Goal: Information Seeking & Learning: Check status

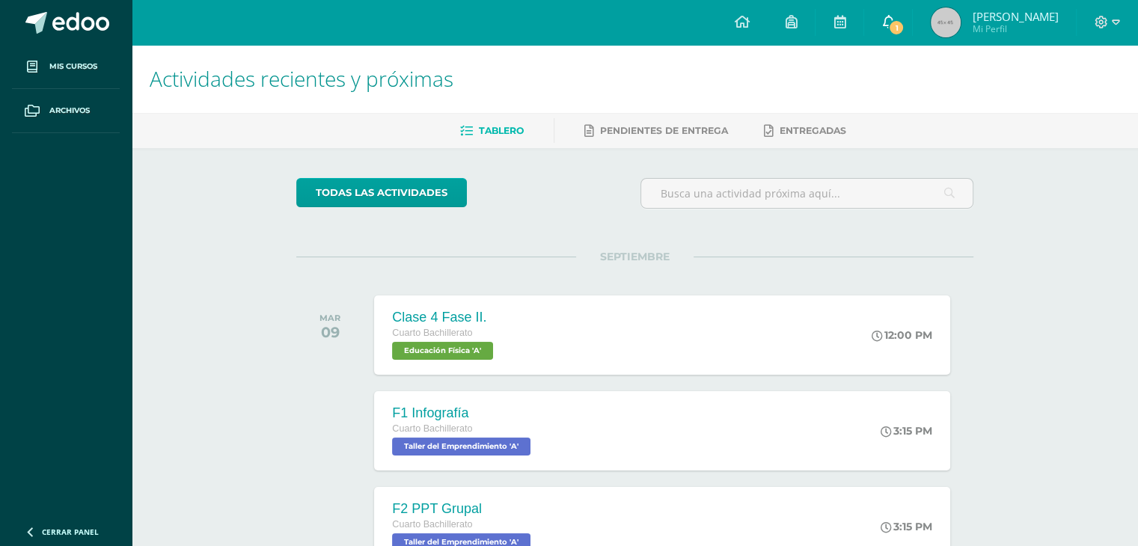
click at [903, 37] on link "1" at bounding box center [888, 22] width 48 height 45
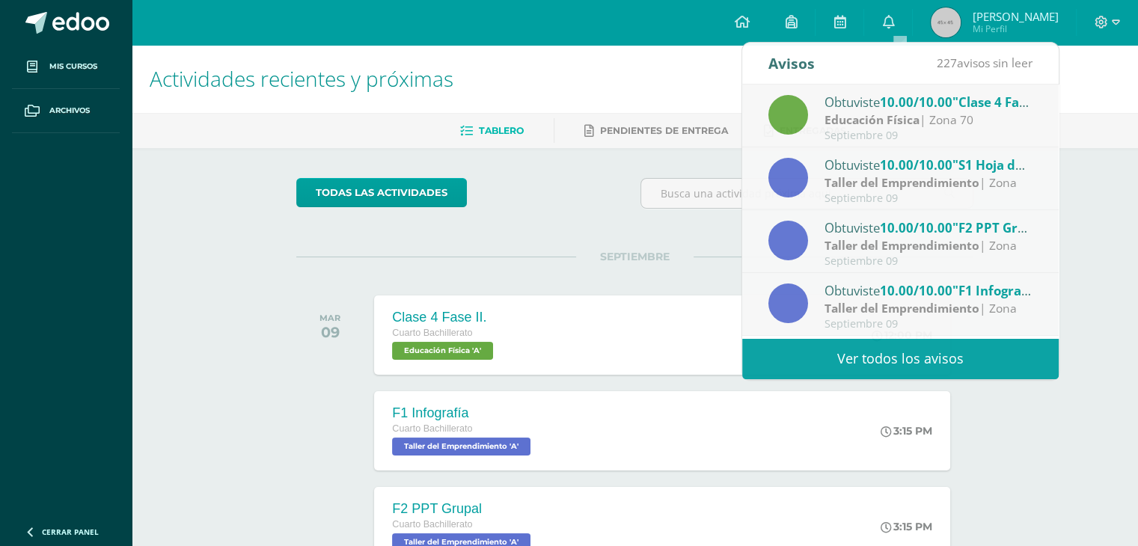
click at [1019, 28] on span "Mi Perfil" at bounding box center [1015, 28] width 86 height 13
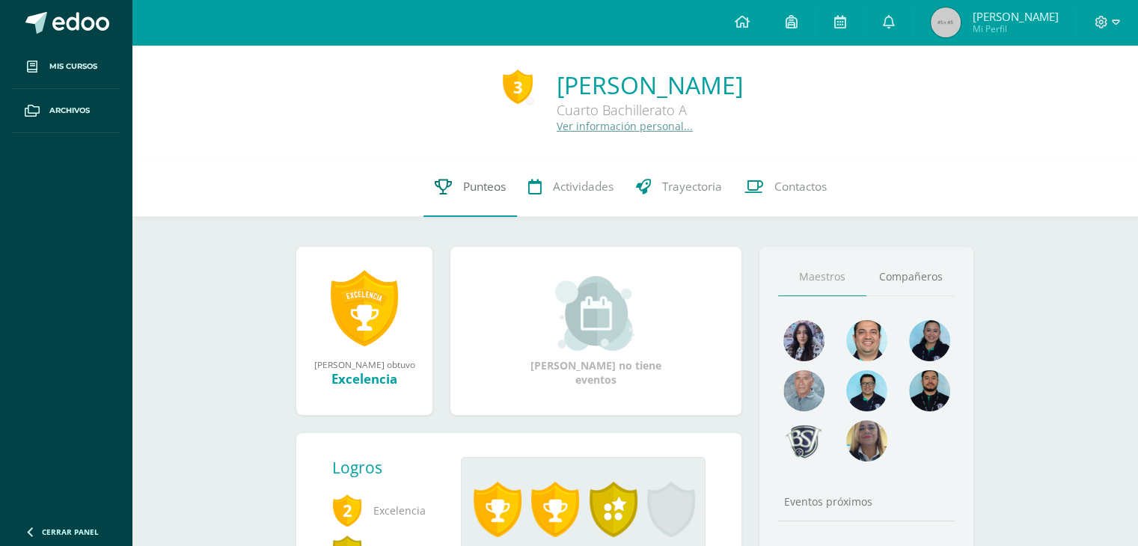
click at [483, 192] on span "Punteos" at bounding box center [484, 187] width 43 height 16
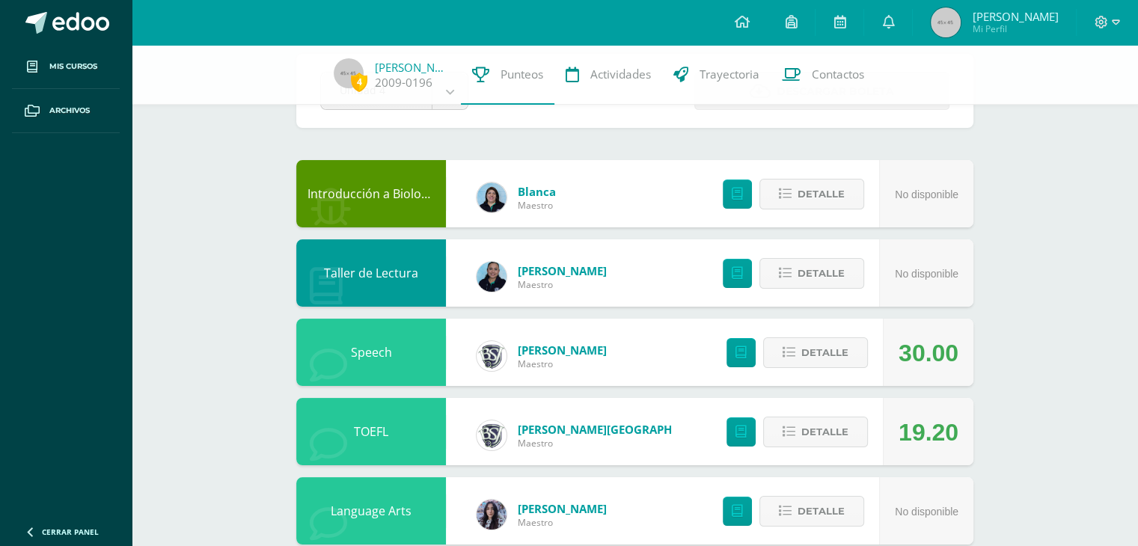
scroll to position [225, 0]
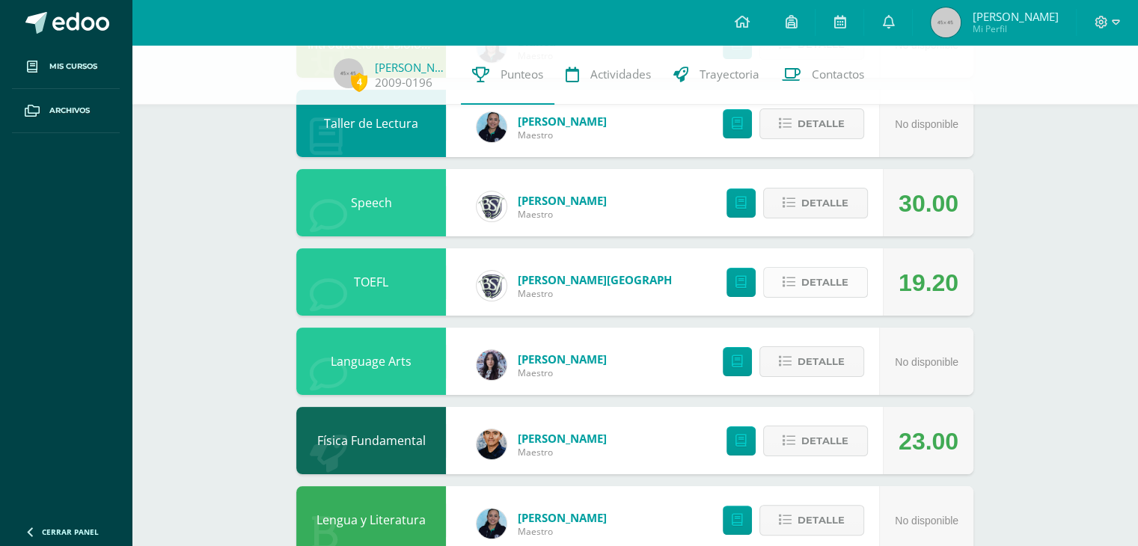
click at [794, 294] on button "Detalle" at bounding box center [815, 282] width 105 height 31
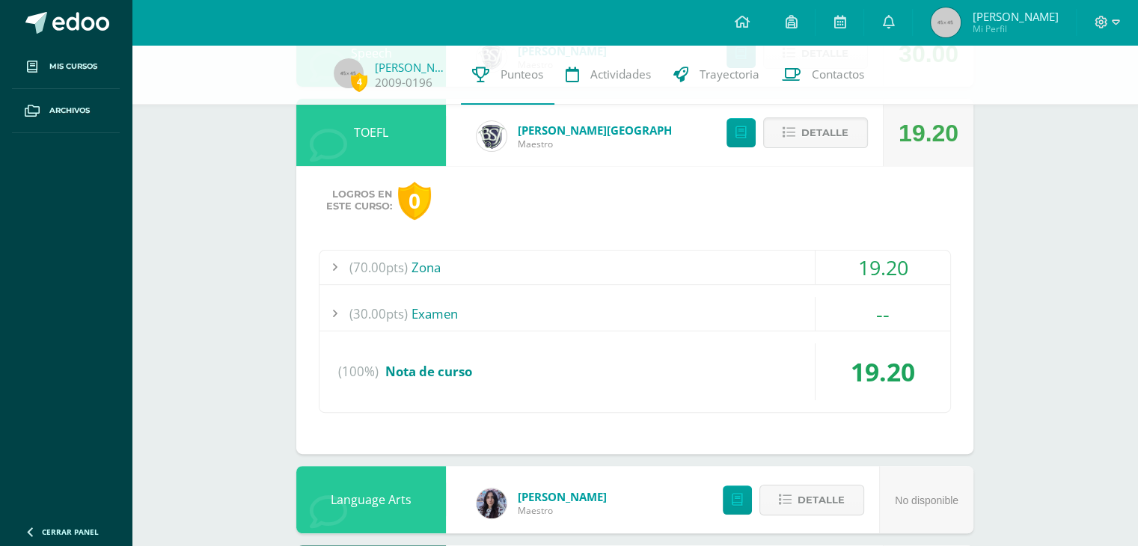
click at [426, 277] on div "(70.00pts) Zona" at bounding box center [635, 268] width 631 height 34
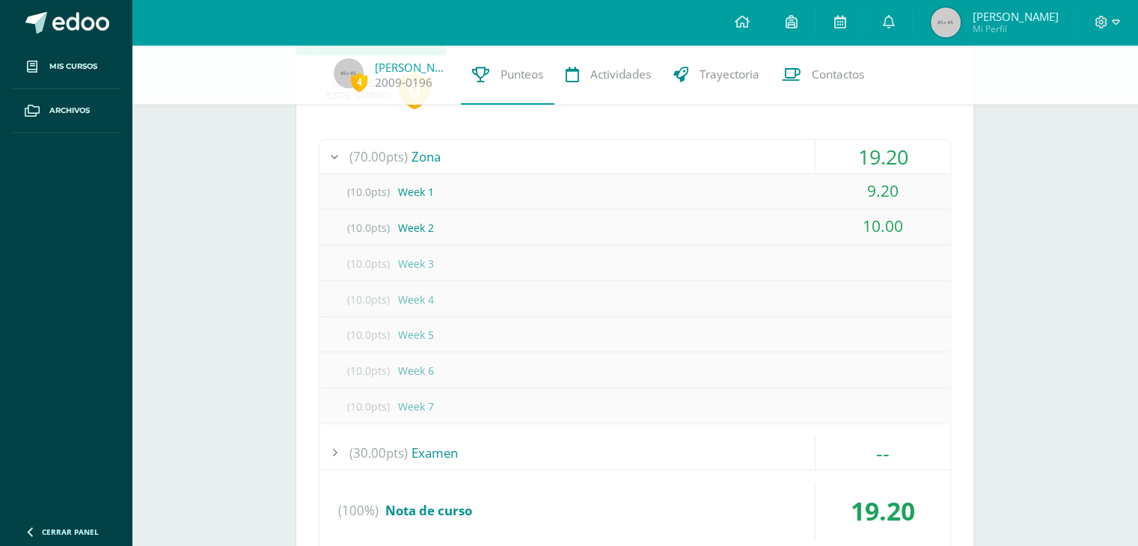
scroll to position [449, 0]
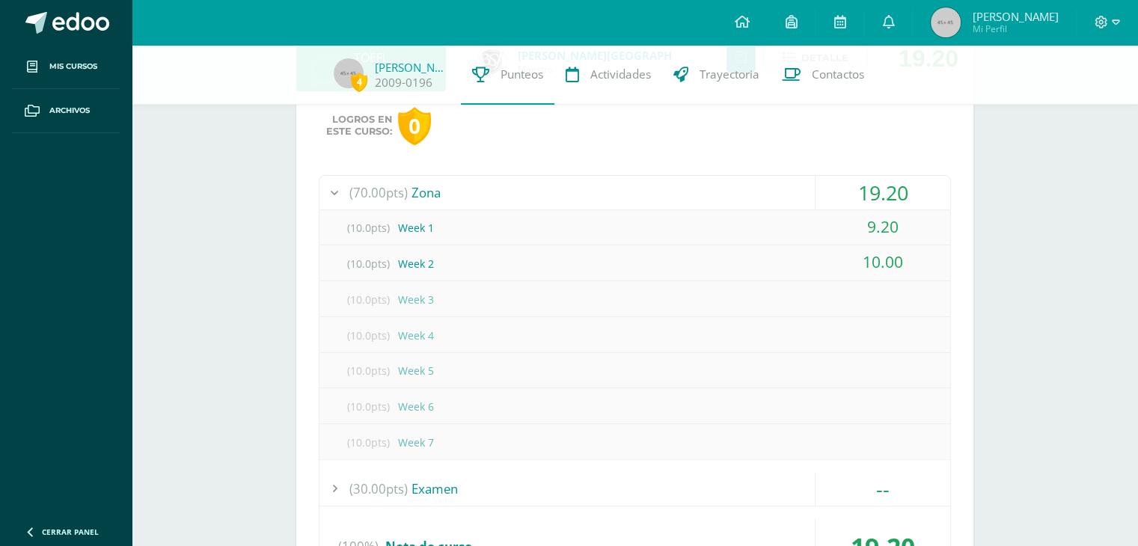
click at [425, 205] on div "(70.00pts) Zona" at bounding box center [635, 193] width 631 height 34
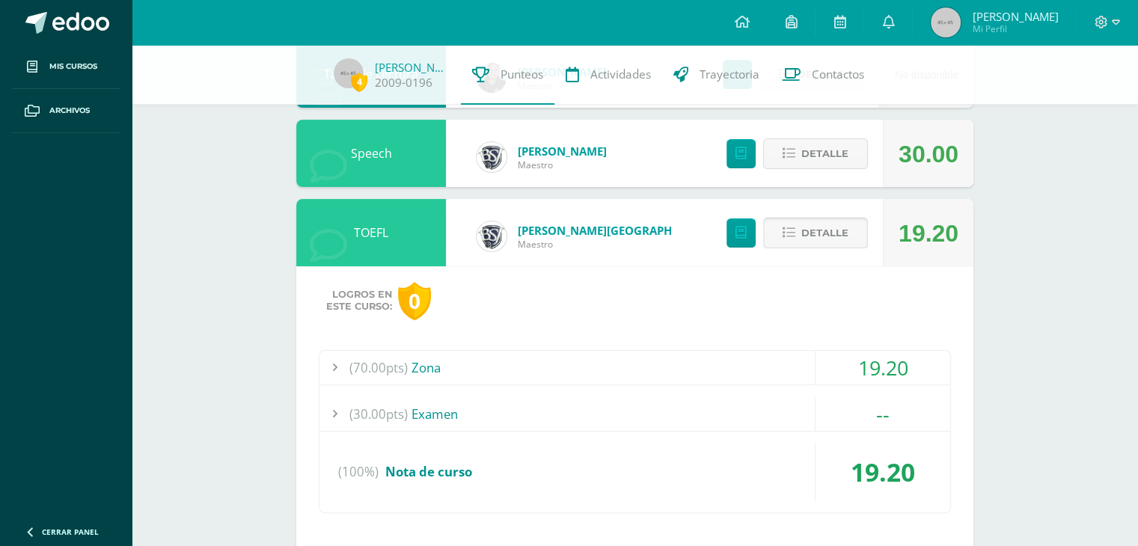
scroll to position [225, 0]
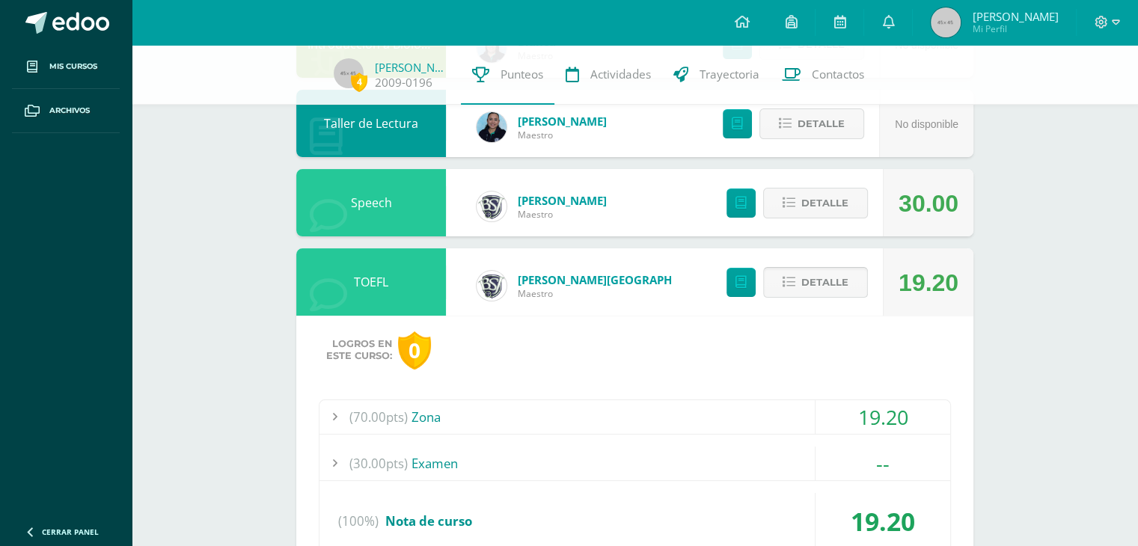
click at [837, 284] on span "Detalle" at bounding box center [825, 283] width 47 height 28
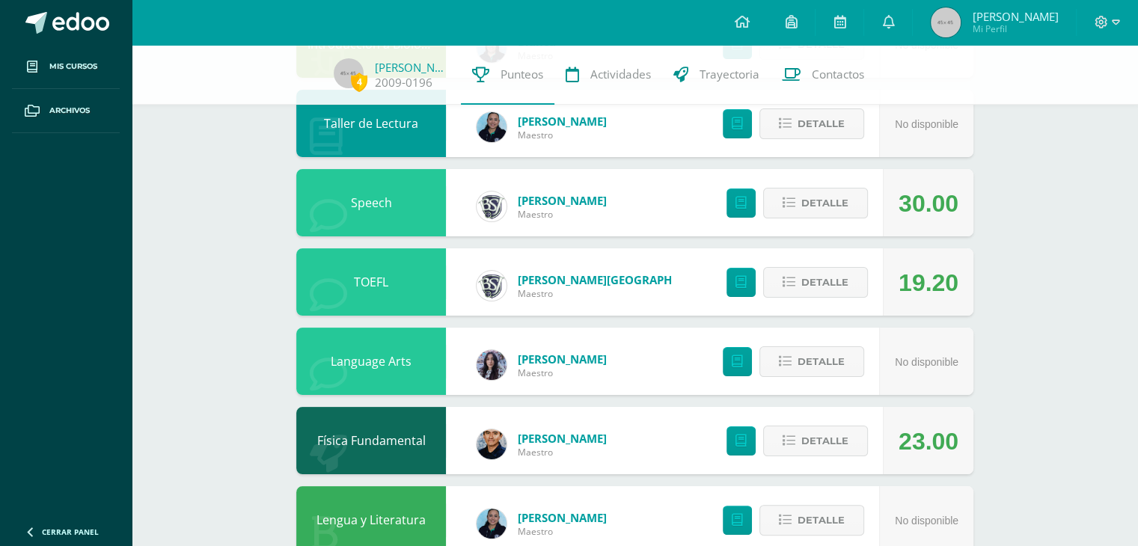
drag, startPoint x: 983, startPoint y: 335, endPoint x: 990, endPoint y: 336, distance: 7.5
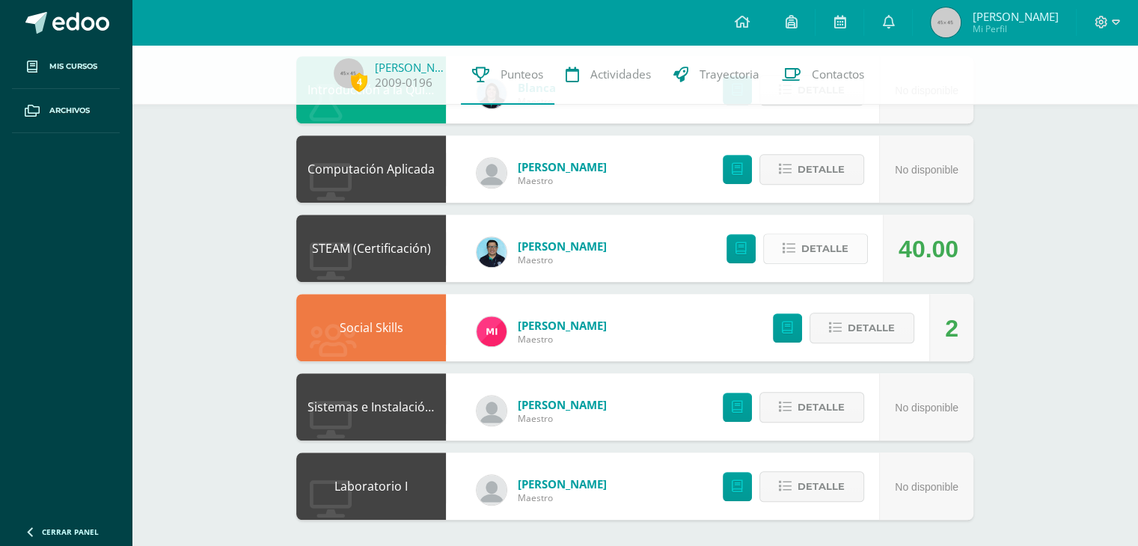
scroll to position [1214, 0]
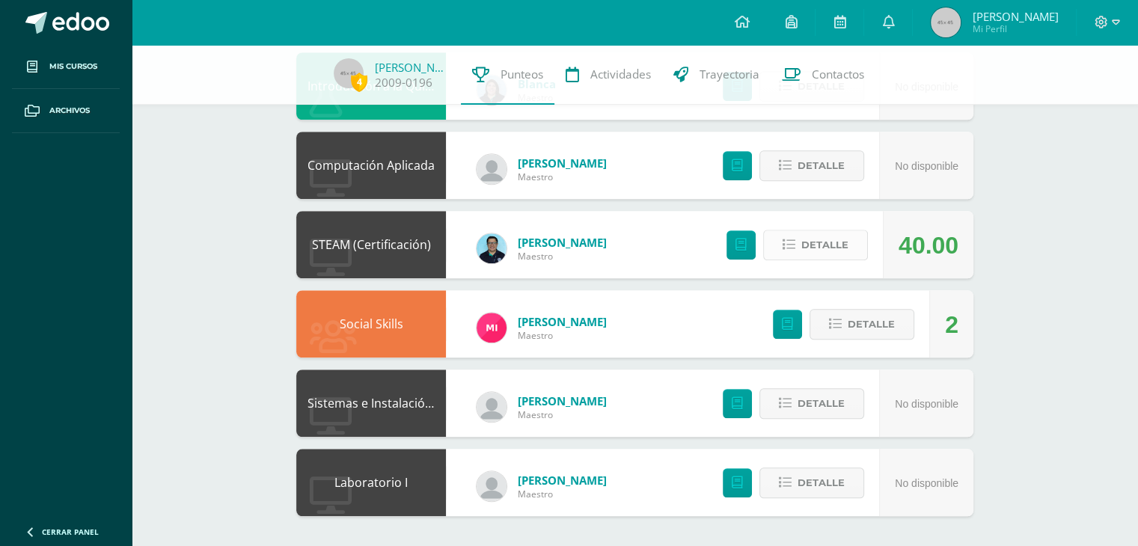
click at [812, 257] on span "Detalle" at bounding box center [825, 245] width 47 height 28
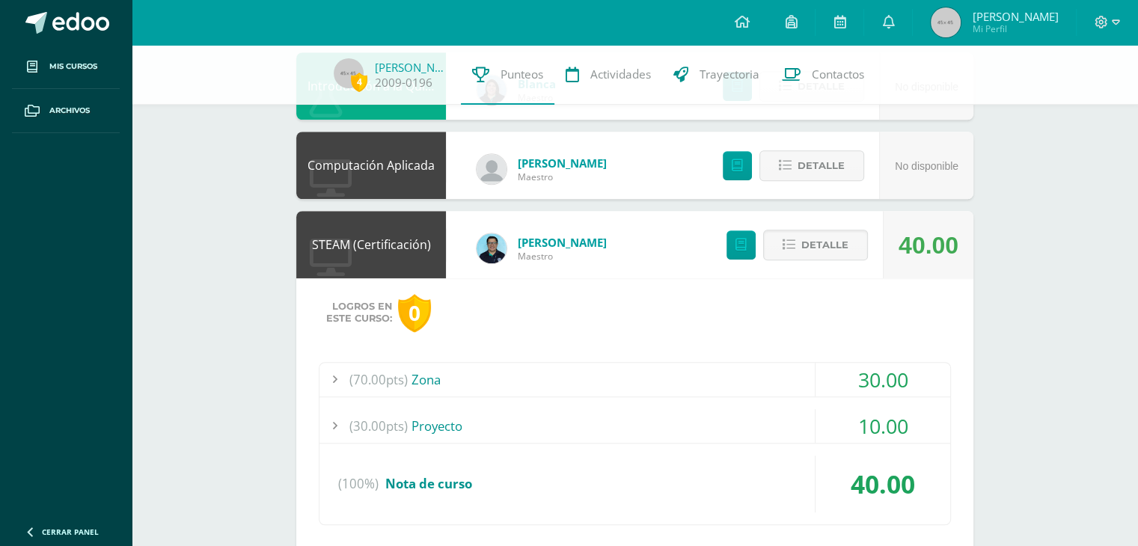
click at [395, 370] on span "(70.00pts)" at bounding box center [379, 380] width 58 height 34
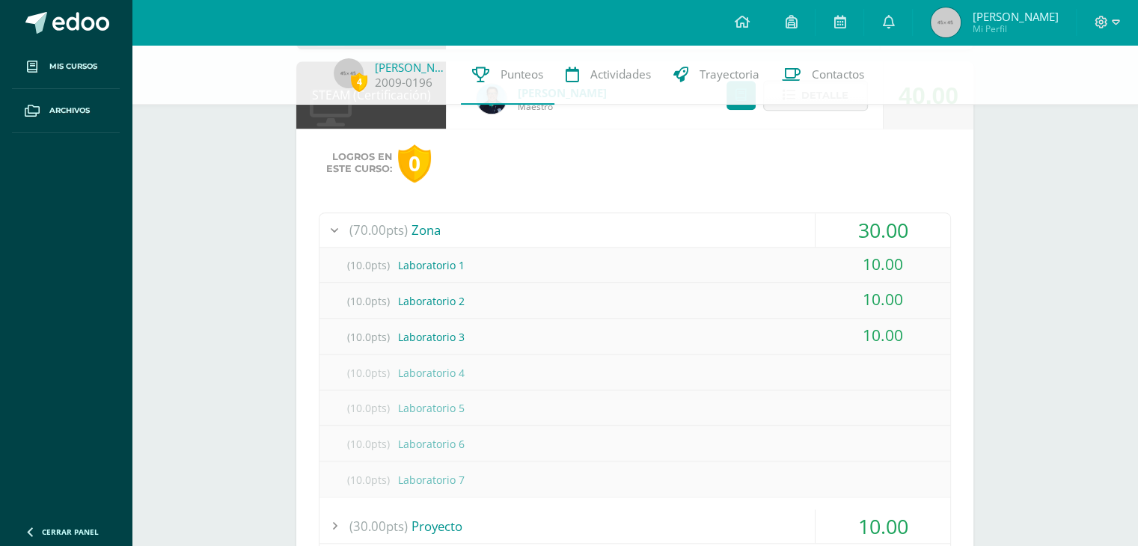
click at [426, 243] on div "(70.00pts) Zona" at bounding box center [635, 230] width 631 height 34
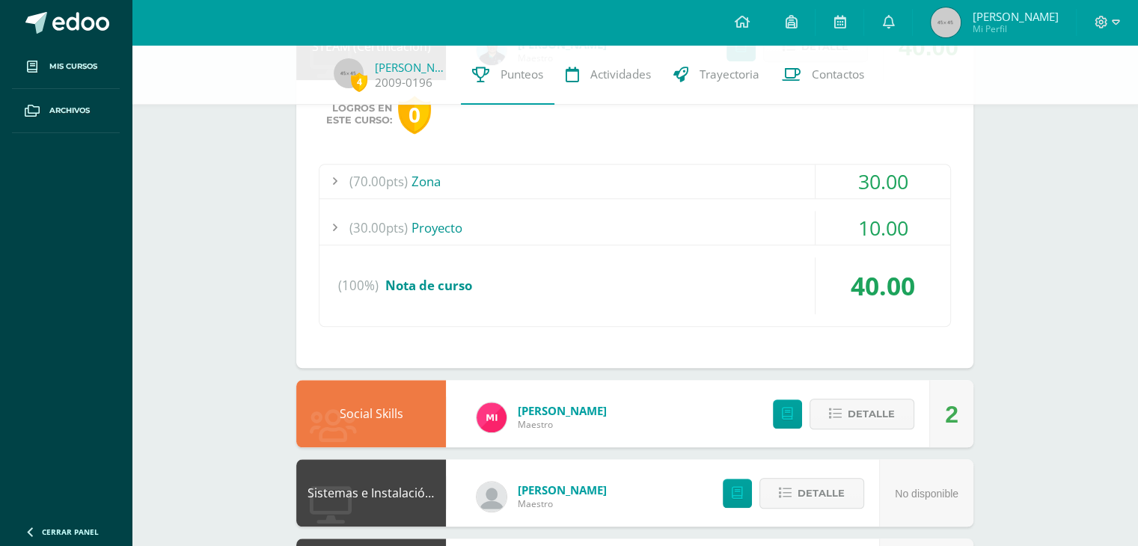
scroll to position [1438, 0]
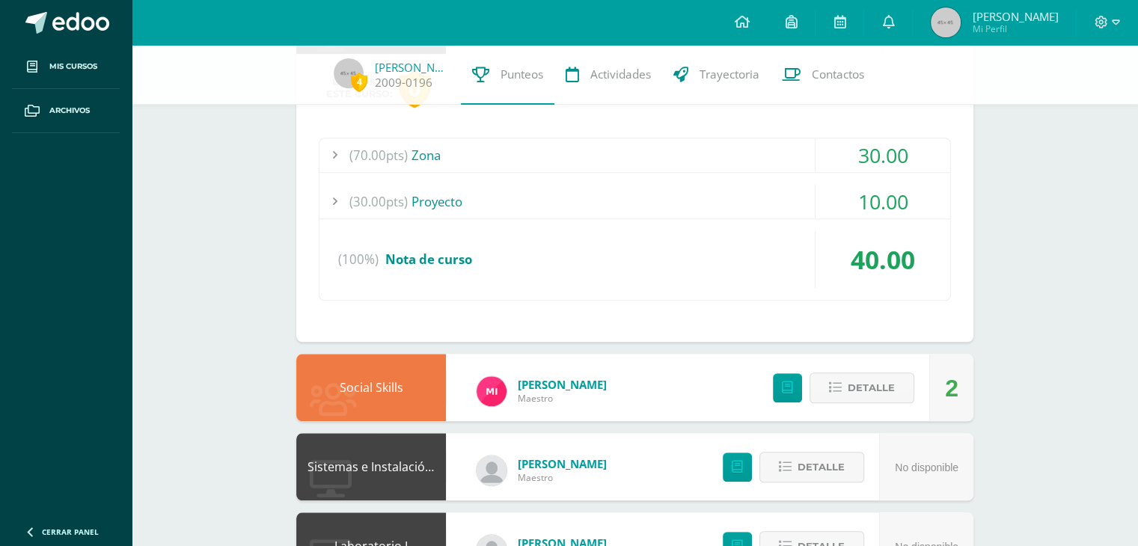
click at [453, 204] on div "(30.00pts) Proyecto" at bounding box center [635, 202] width 631 height 34
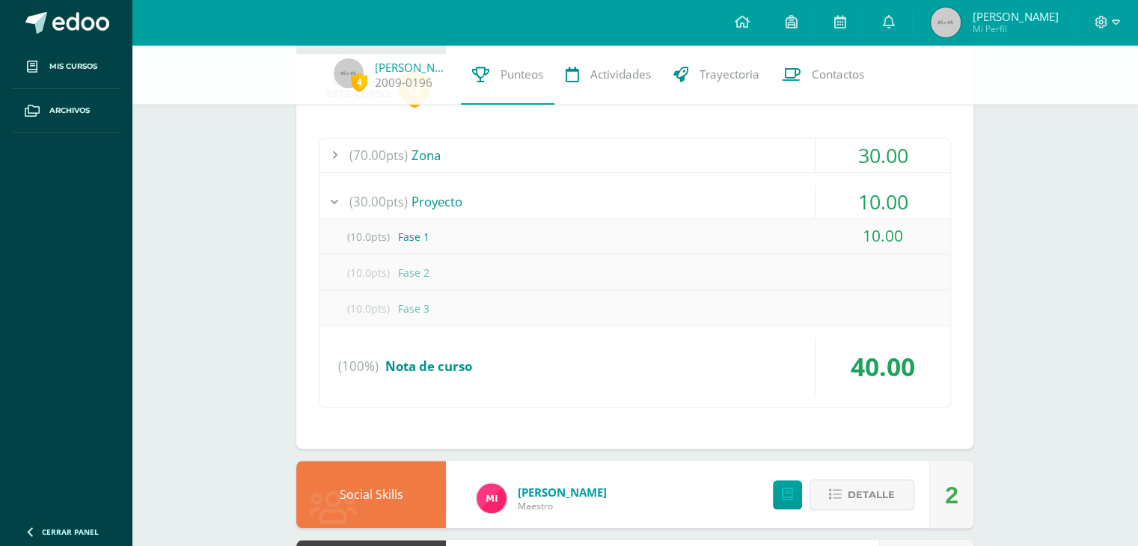
click at [418, 204] on div "(30.00pts) Proyecto" at bounding box center [635, 202] width 631 height 34
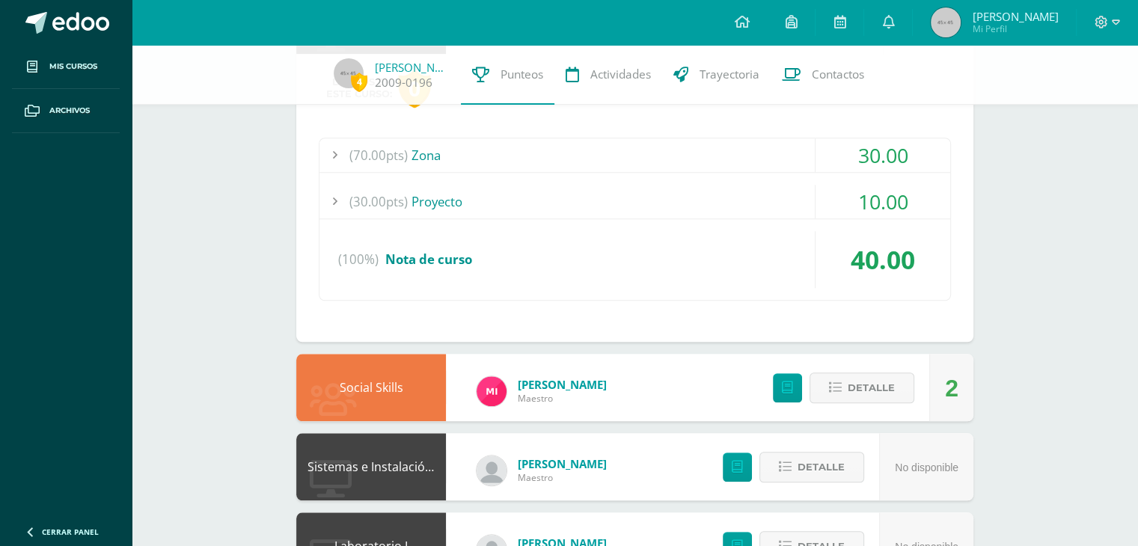
click at [412, 160] on div "(70.00pts) Zona" at bounding box center [635, 155] width 631 height 34
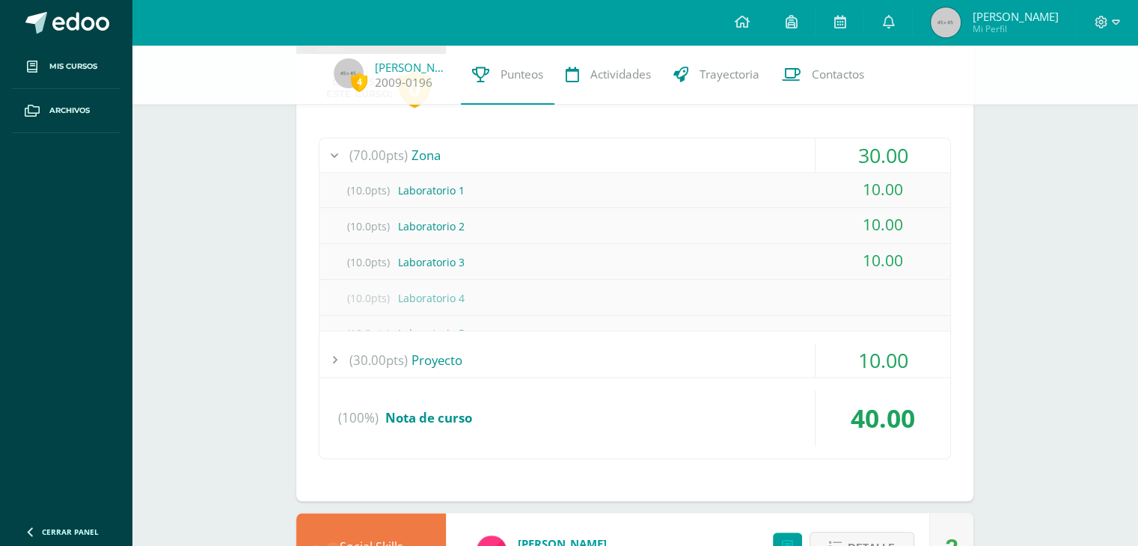
click at [412, 160] on div "(70.00pts) Zona" at bounding box center [635, 155] width 631 height 34
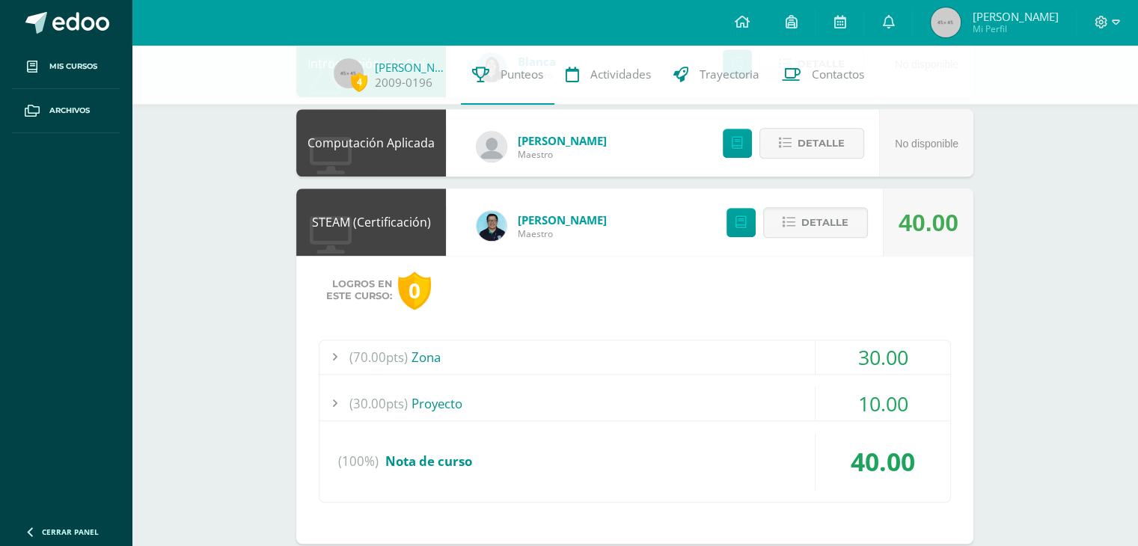
scroll to position [1214, 0]
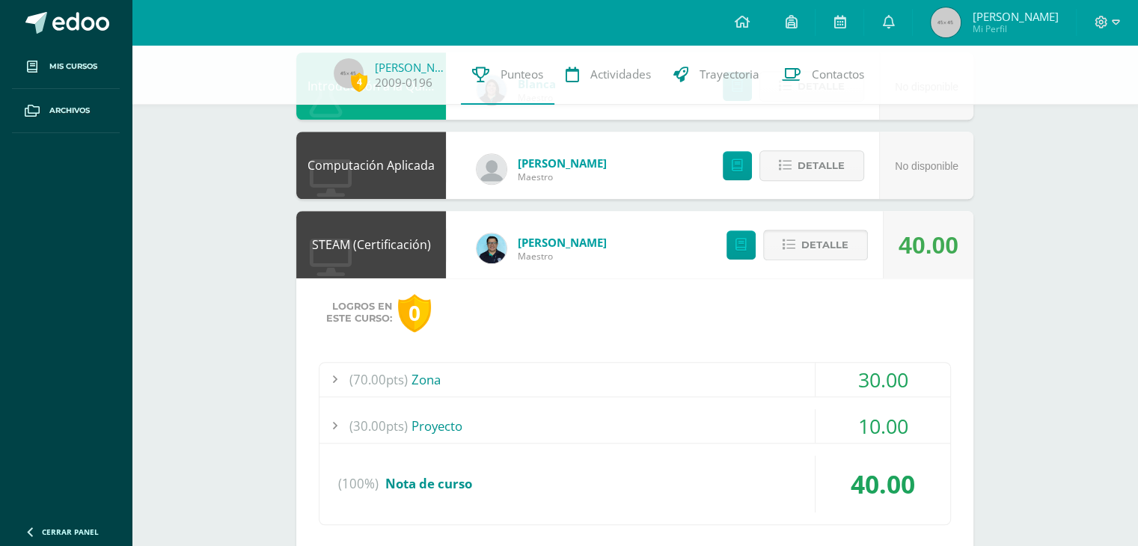
click at [836, 252] on span "Detalle" at bounding box center [825, 245] width 47 height 28
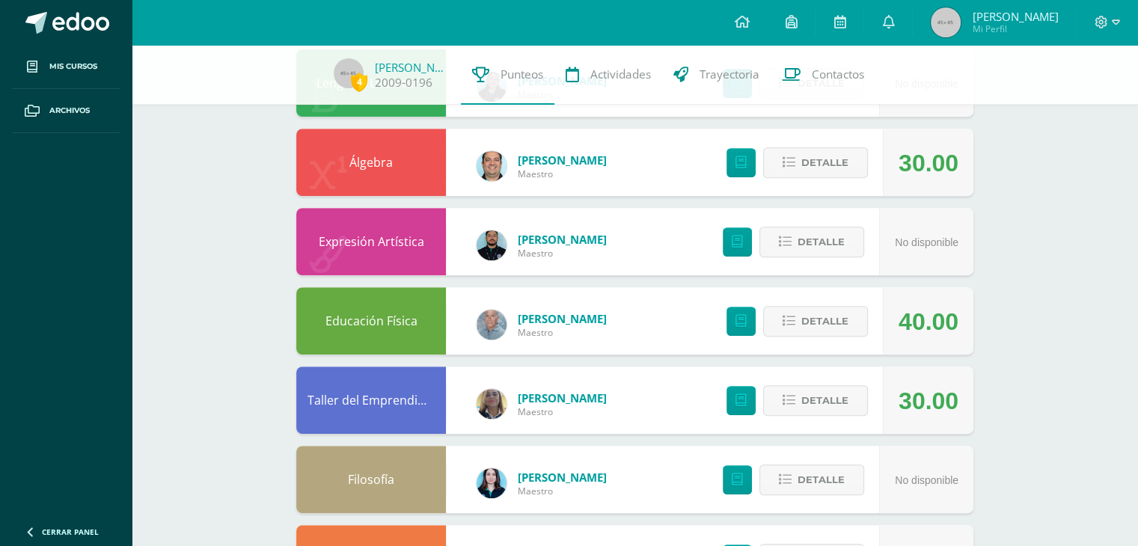
scroll to position [765, 0]
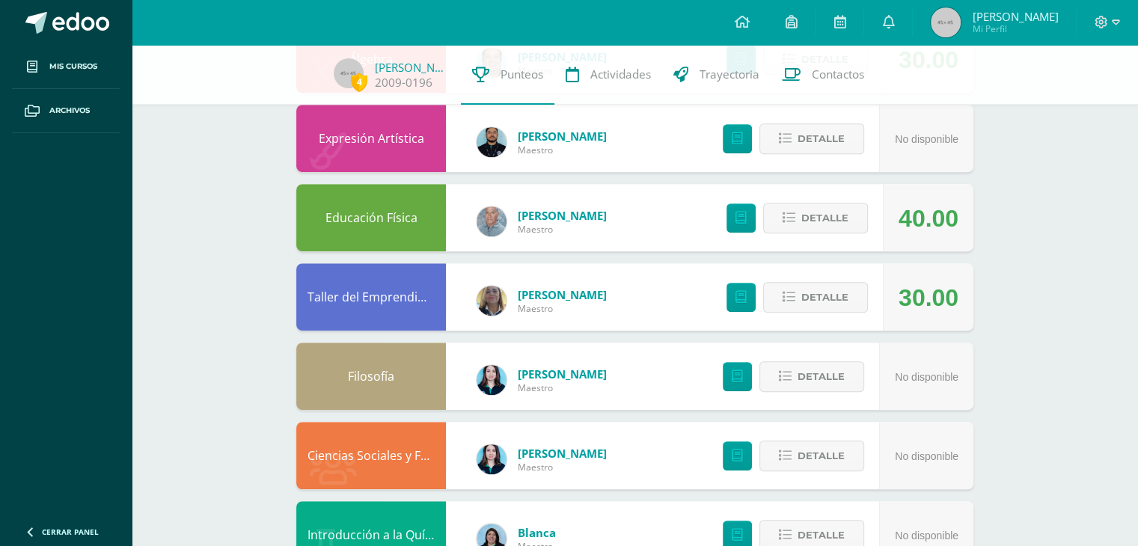
click at [796, 321] on div "Detalle" at bounding box center [793, 296] width 179 height 67
click at [797, 308] on button "Detalle" at bounding box center [815, 297] width 105 height 31
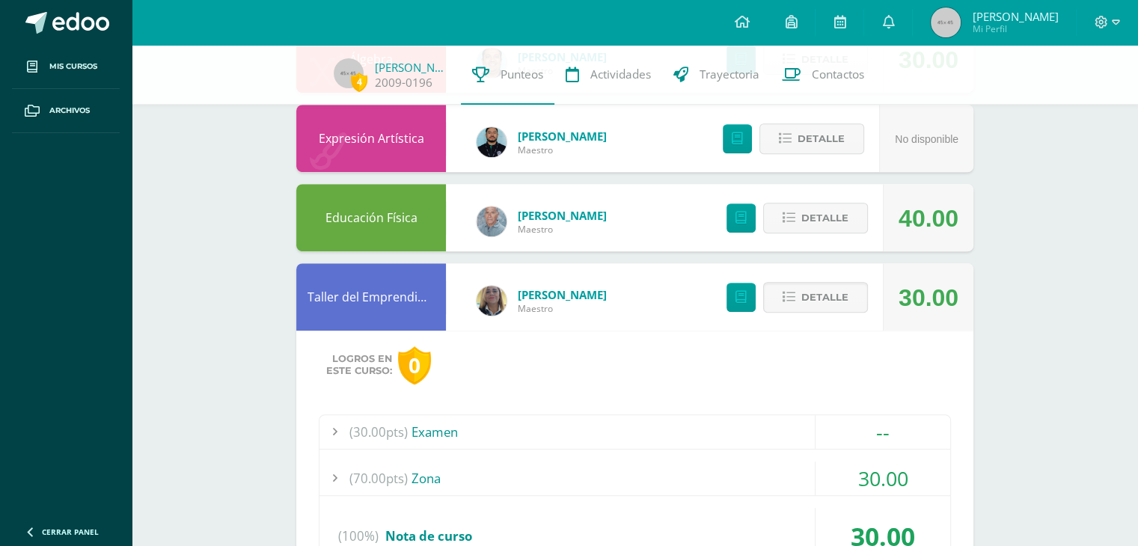
click at [429, 426] on div "(30.00pts) Examen" at bounding box center [635, 432] width 631 height 34
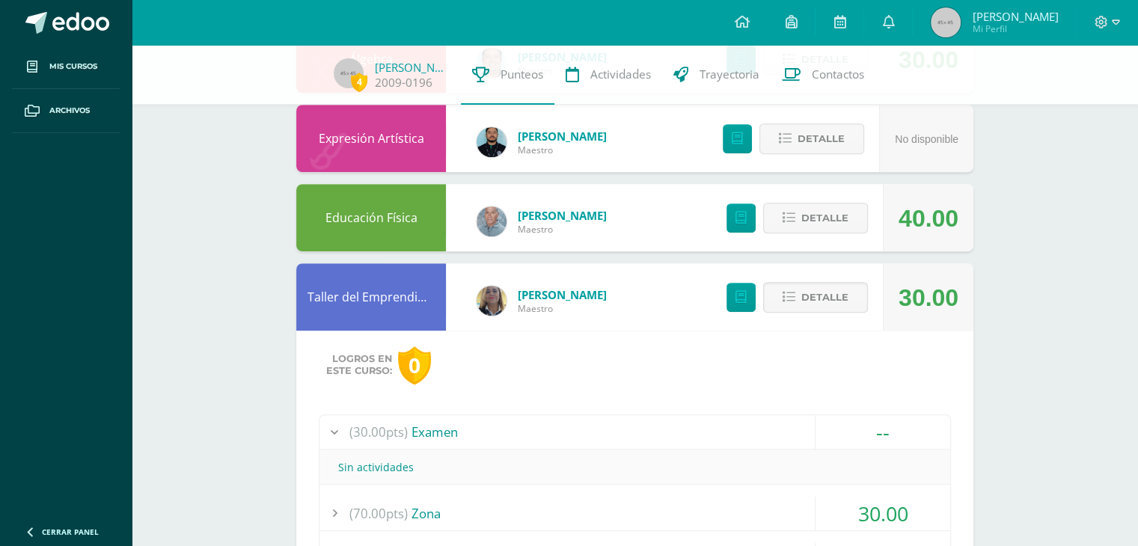
click at [429, 426] on div "(30.00pts) Examen" at bounding box center [635, 432] width 631 height 34
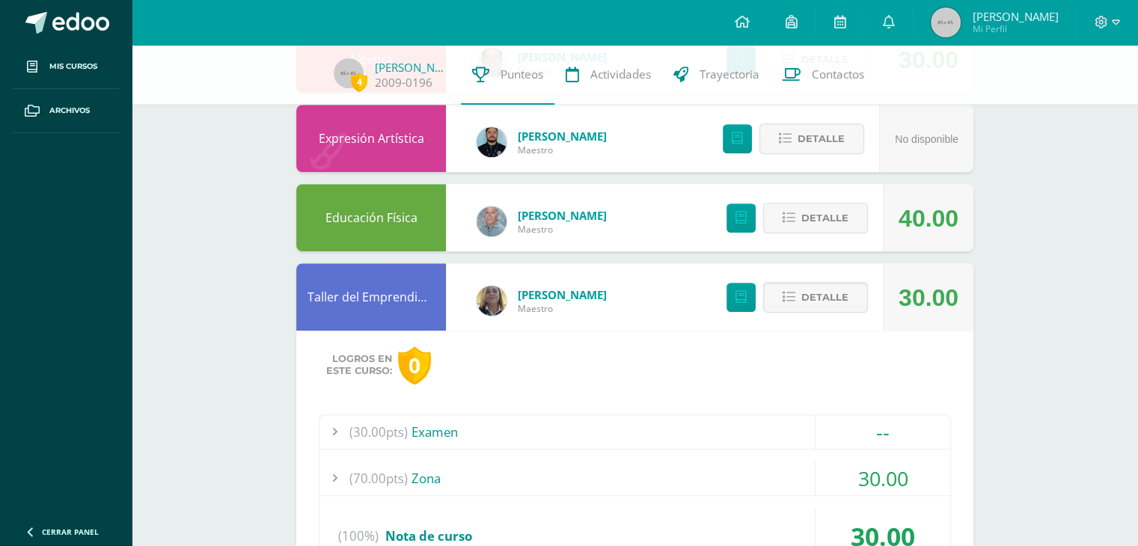
click at [427, 470] on div "(70.00pts) Zona" at bounding box center [635, 479] width 631 height 34
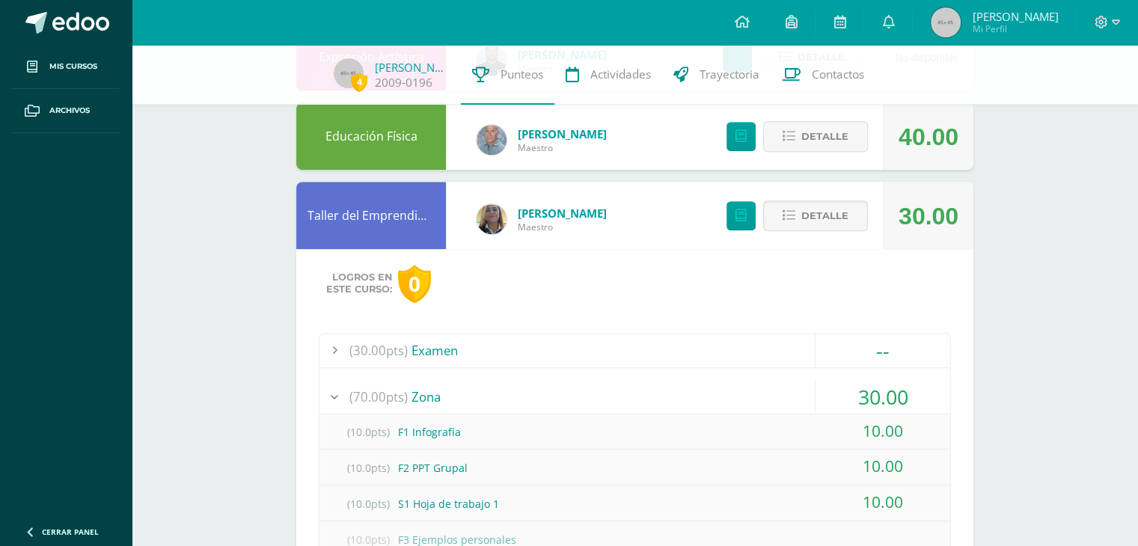
scroll to position [915, 0]
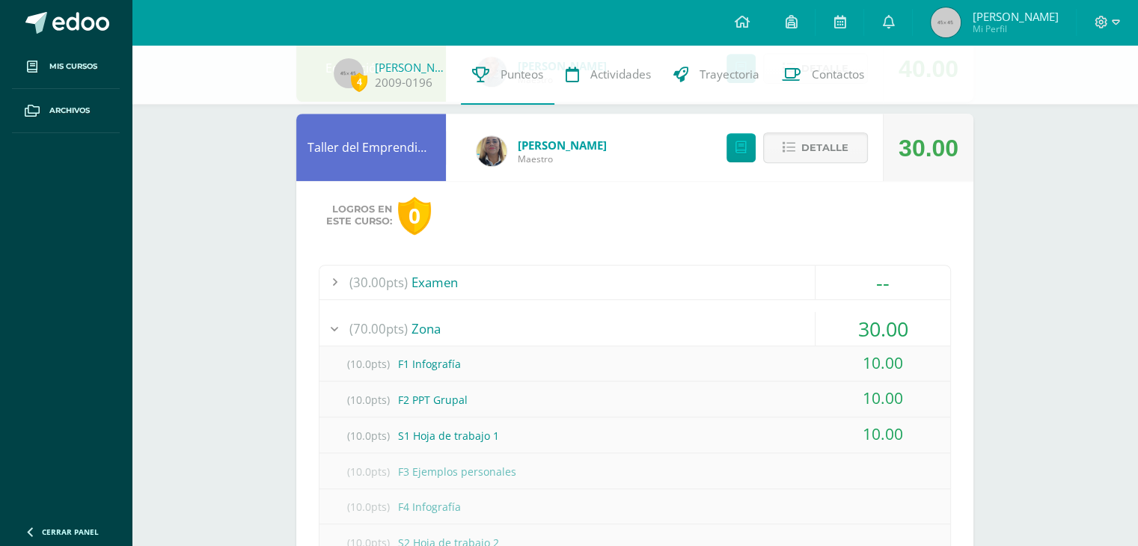
drag, startPoint x: 848, startPoint y: 160, endPoint x: 791, endPoint y: 218, distance: 81.0
click at [847, 160] on span "Detalle" at bounding box center [825, 148] width 47 height 28
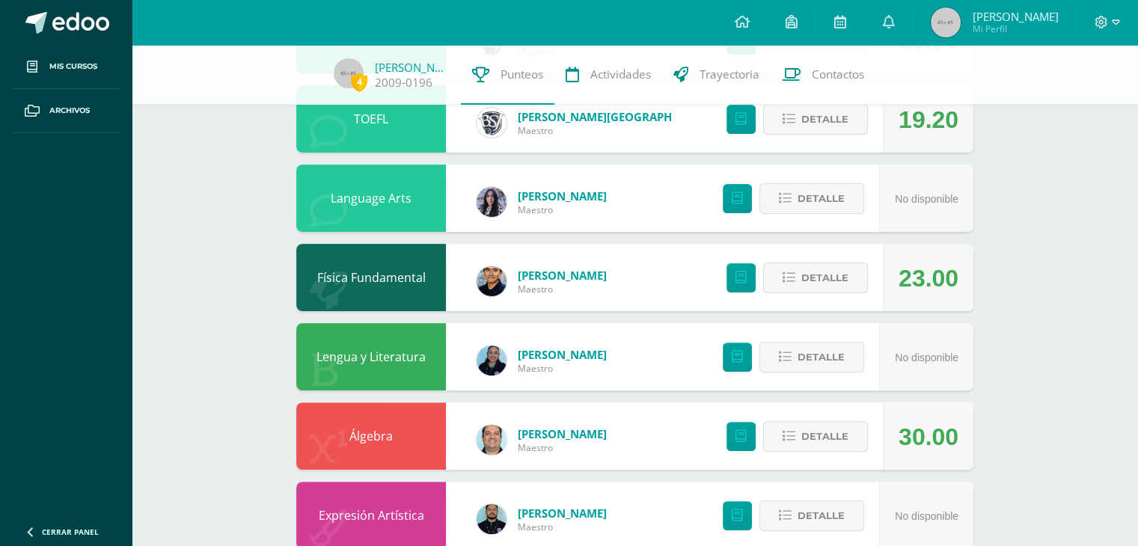
scroll to position [316, 0]
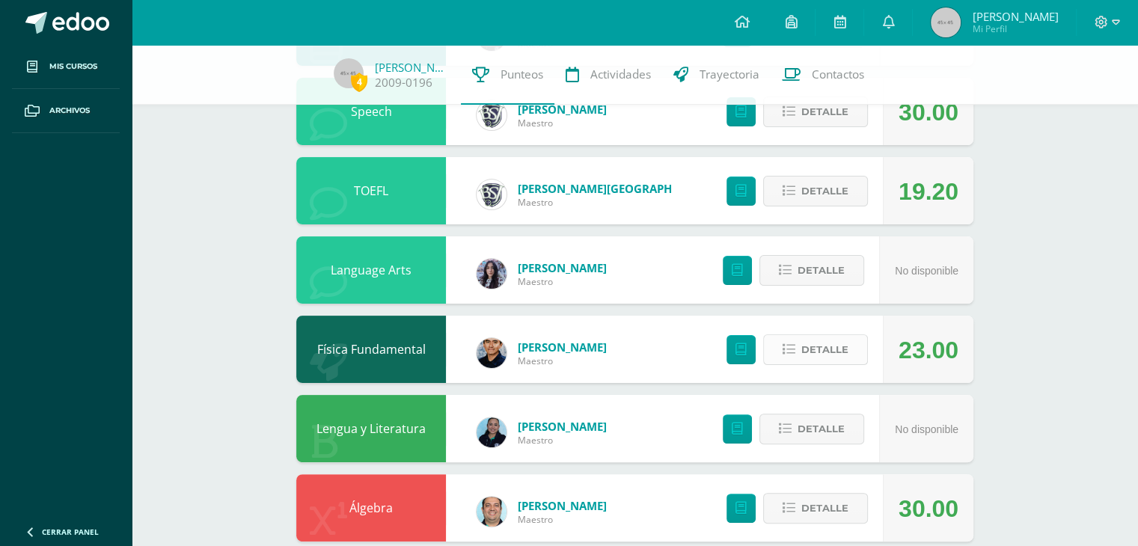
click at [793, 363] on button "Detalle" at bounding box center [815, 350] width 105 height 31
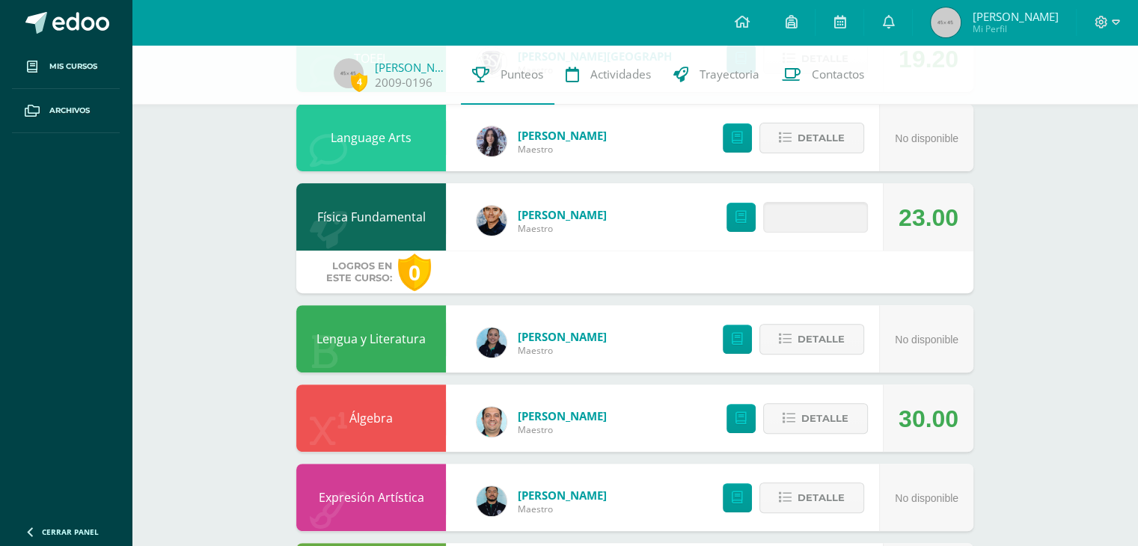
scroll to position [466, 0]
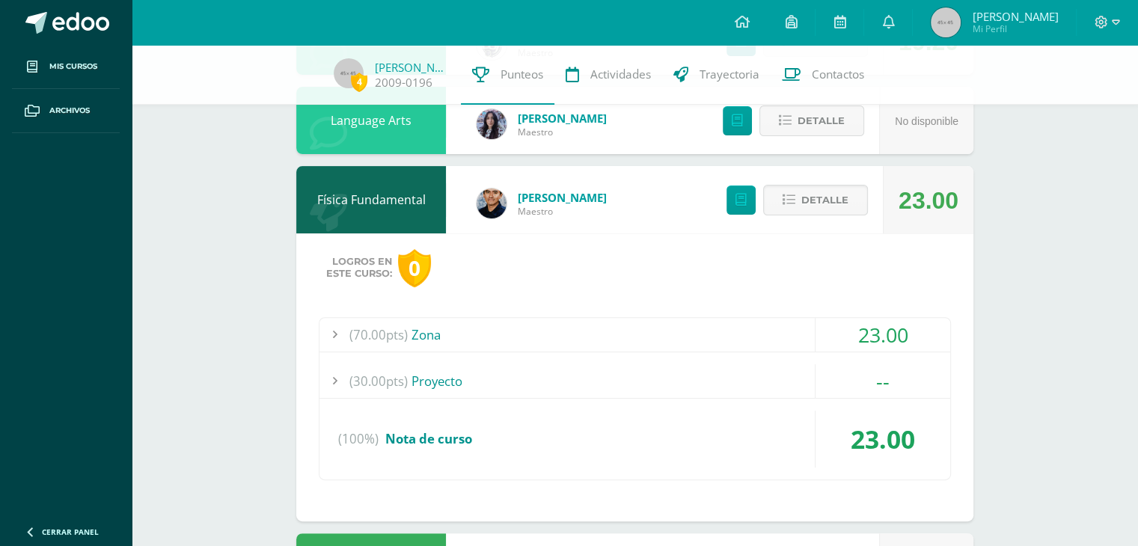
click at [416, 344] on div "(70.00pts) Zona" at bounding box center [635, 335] width 631 height 34
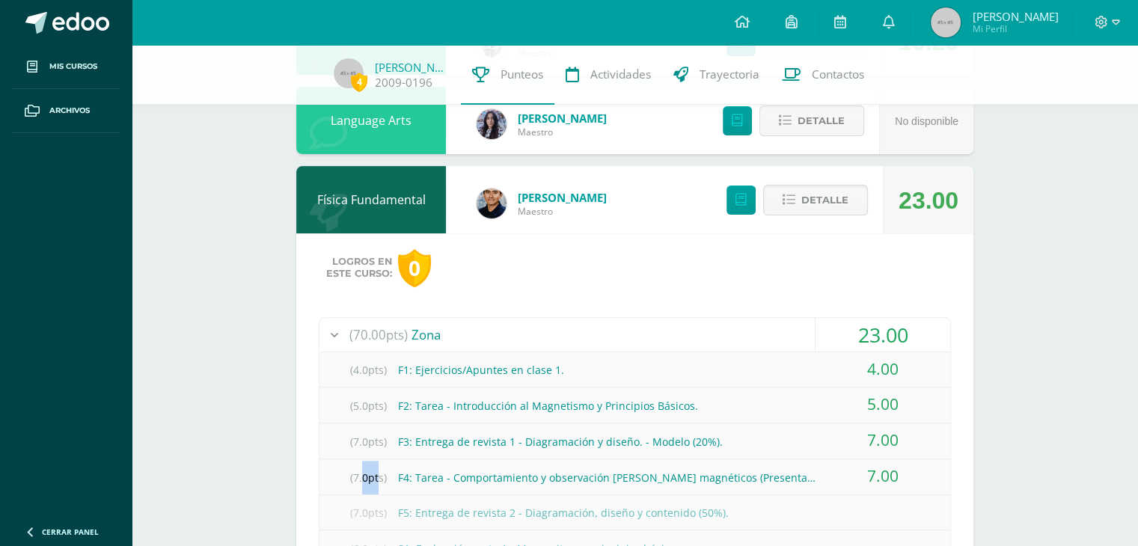
drag, startPoint x: 371, startPoint y: 475, endPoint x: 357, endPoint y: 479, distance: 14.7
click at [357, 479] on span "(7.0pts)" at bounding box center [368, 478] width 60 height 34
drag, startPoint x: 344, startPoint y: 445, endPoint x: 474, endPoint y: 448, distance: 129.5
click at [440, 448] on div "(7.0pts) F3: Entrega de revista 1 - Diagramación y diseño. - Modelo (20%)." at bounding box center [635, 442] width 631 height 34
click at [892, 437] on div "7.00" at bounding box center [883, 441] width 135 height 34
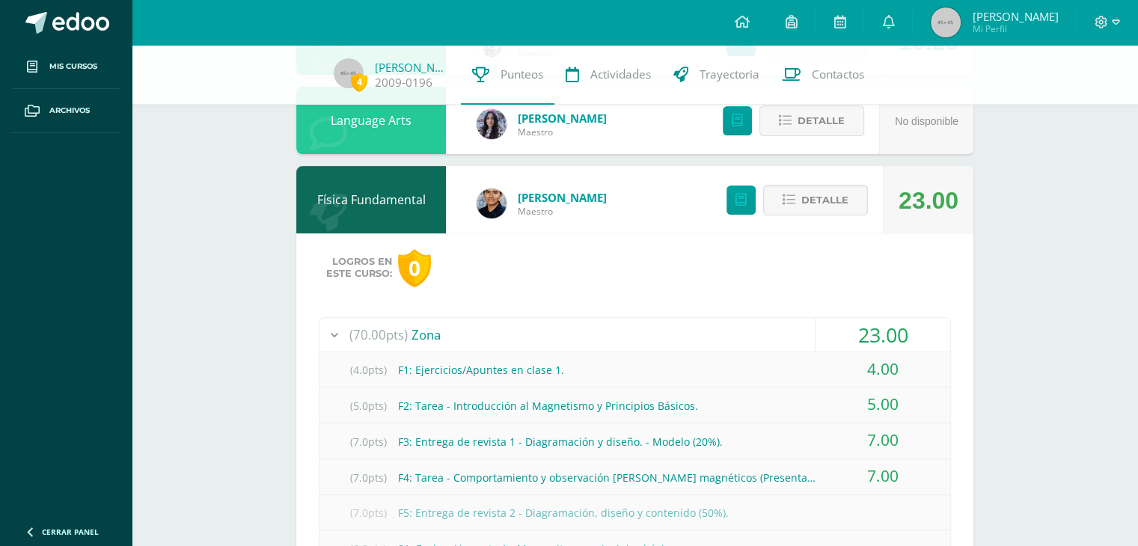
drag, startPoint x: 361, startPoint y: 405, endPoint x: 545, endPoint y: 401, distance: 183.4
click at [364, 405] on span "(5.0pts)" at bounding box center [368, 406] width 60 height 34
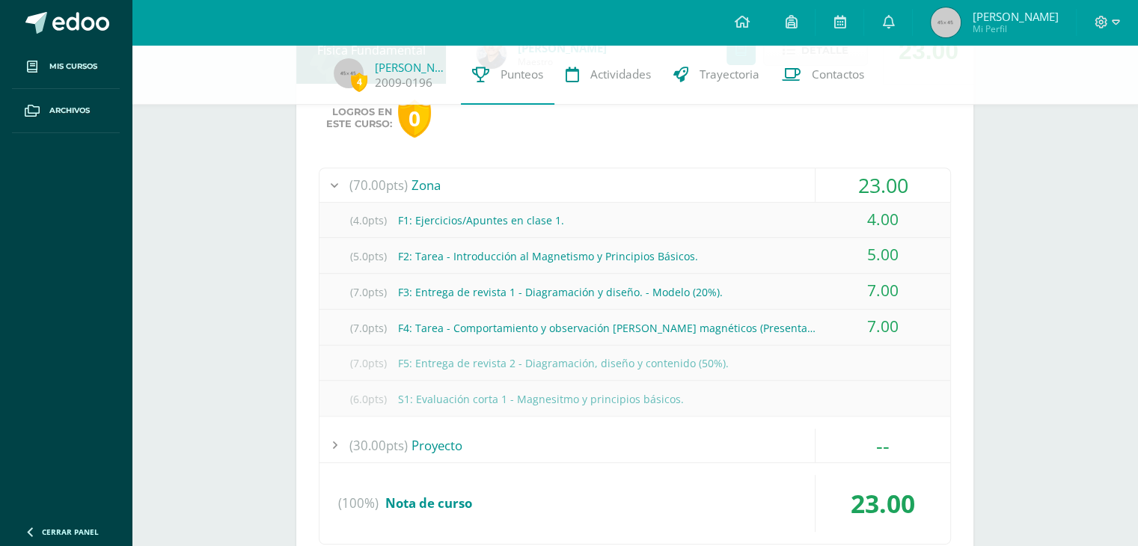
click at [429, 194] on div "(70.00pts) Zona" at bounding box center [635, 185] width 631 height 34
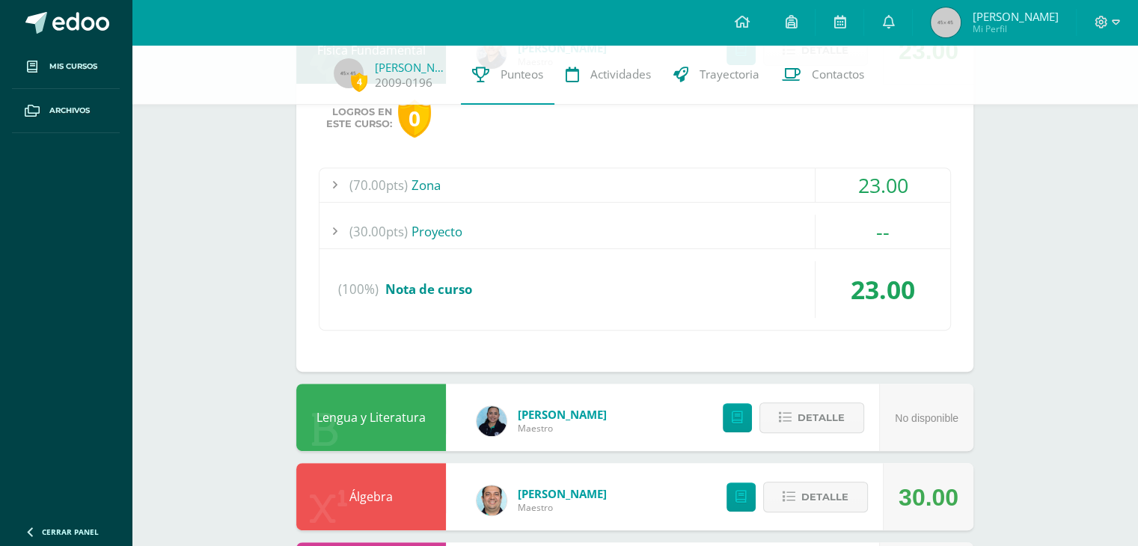
click at [427, 222] on div "(30.00pts) Proyecto" at bounding box center [635, 232] width 631 height 34
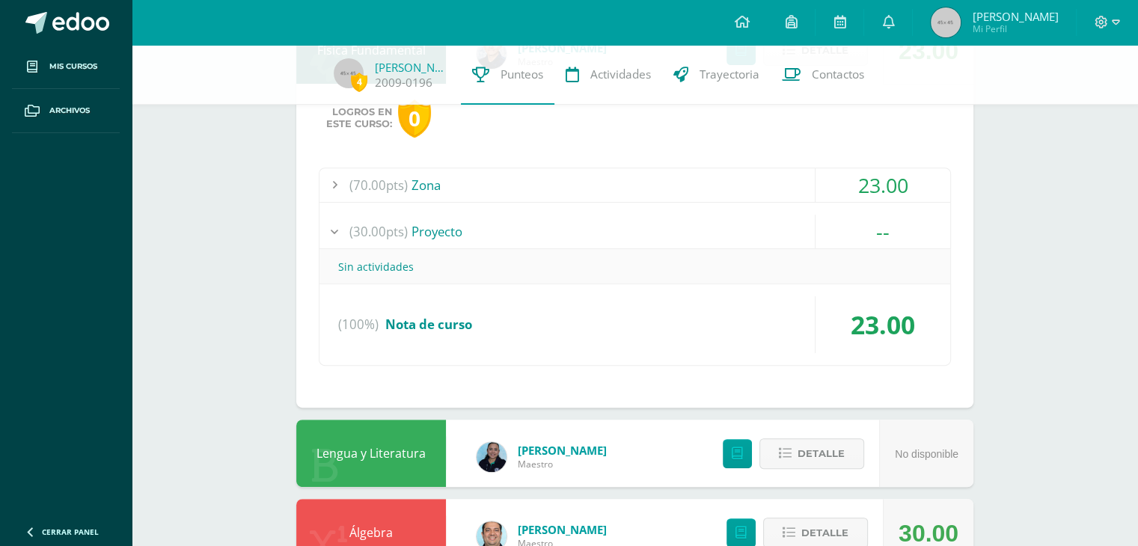
click at [425, 238] on div "(30.00pts) Proyecto" at bounding box center [635, 232] width 631 height 34
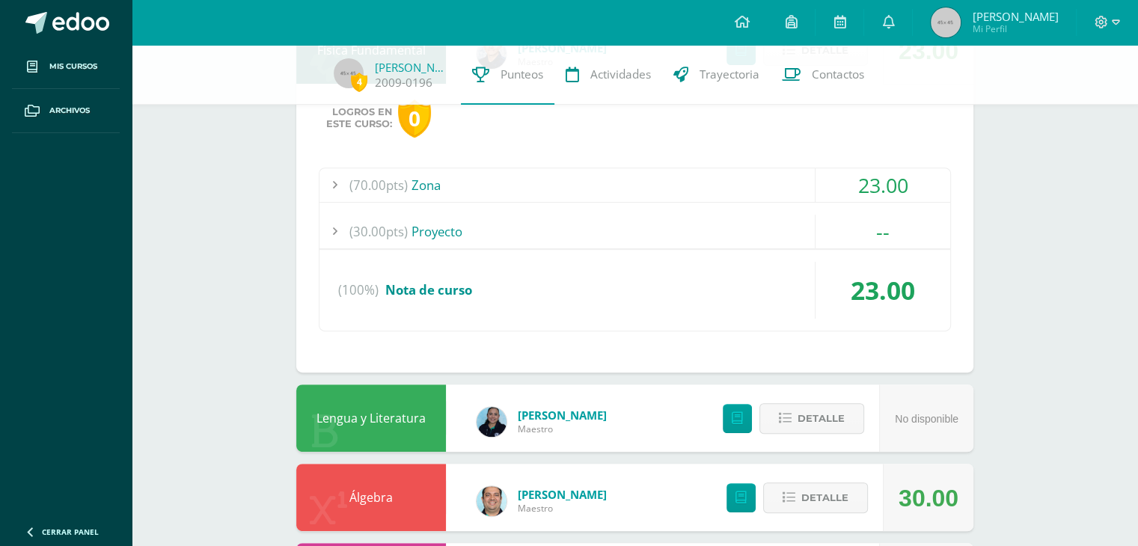
click at [432, 183] on div "(70.00pts) Zona" at bounding box center [635, 185] width 631 height 34
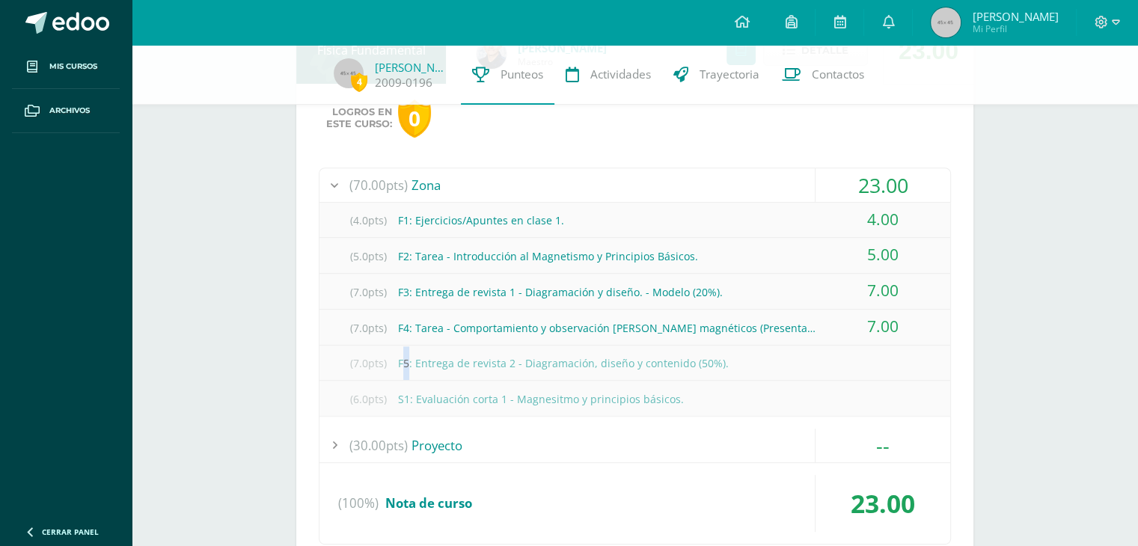
drag, startPoint x: 403, startPoint y: 361, endPoint x: 412, endPoint y: 364, distance: 9.5
click at [409, 361] on div "(7.0pts) F5: Entrega de revista 2 - Diagramación, diseño y contenido (50%)." at bounding box center [635, 364] width 631 height 34
click at [422, 402] on div "(6.0pts) S1: Evaluación corta 1 - Magnesitmo y principios básicos." at bounding box center [635, 399] width 631 height 34
click at [403, 373] on div "(7.0pts) F5: Entrega de revista 2 - Diagramación, diseño y contenido (50%)." at bounding box center [635, 364] width 631 height 34
click at [736, 367] on div "(7.0pts) F5: Entrega de revista 2 - Diagramación, diseño y contenido (50%)." at bounding box center [635, 364] width 631 height 34
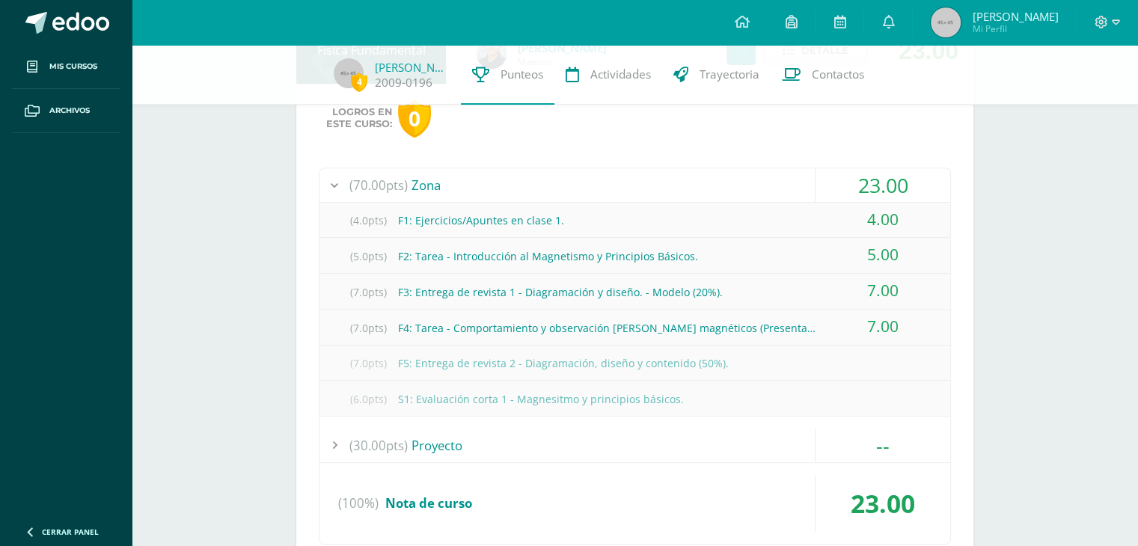
click at [400, 181] on span "(70.00pts)" at bounding box center [379, 185] width 58 height 34
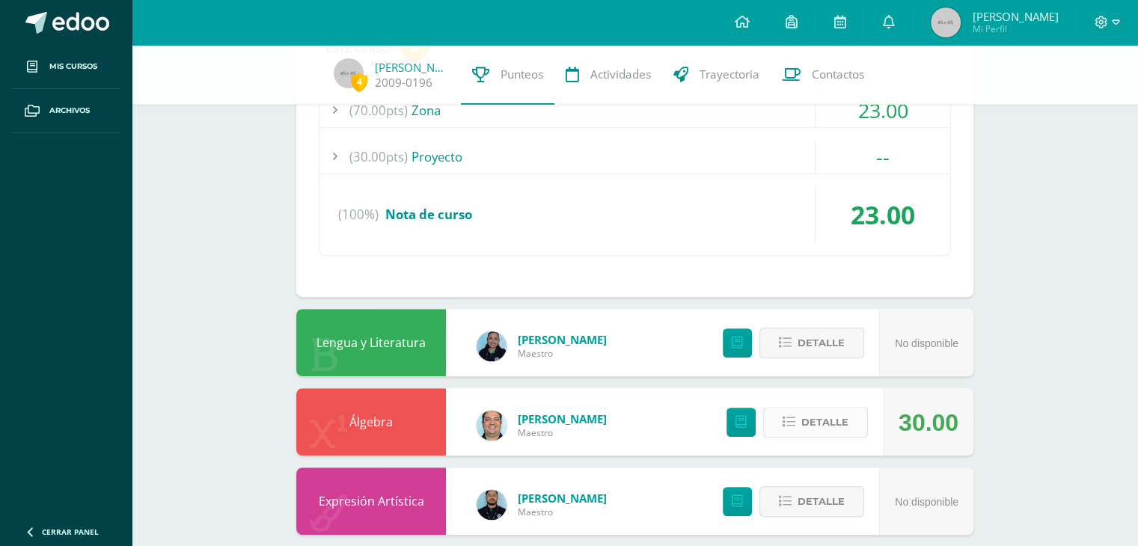
click at [857, 433] on button "Detalle" at bounding box center [815, 422] width 105 height 31
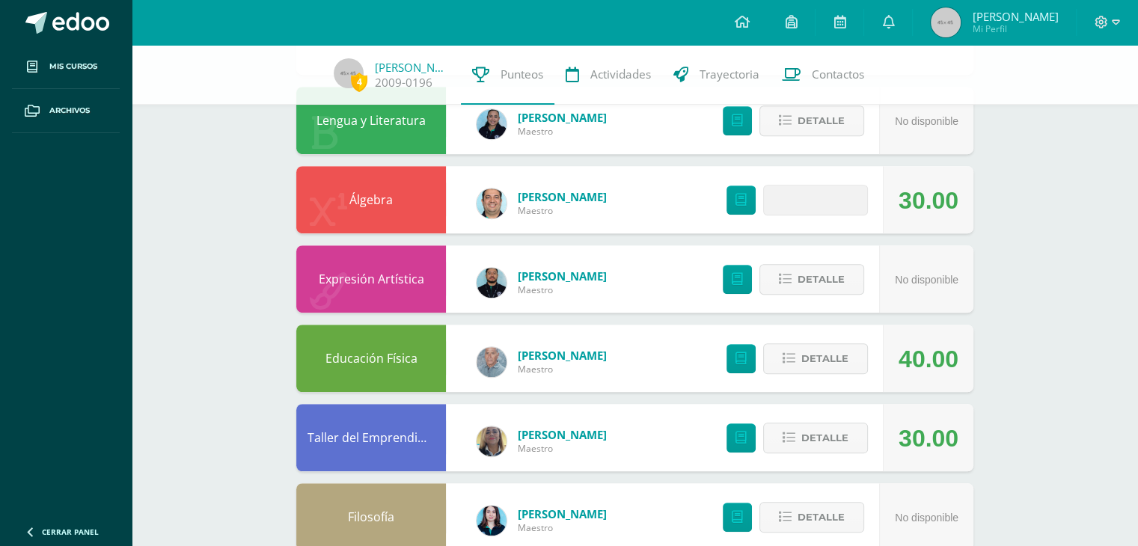
scroll to position [915, 0]
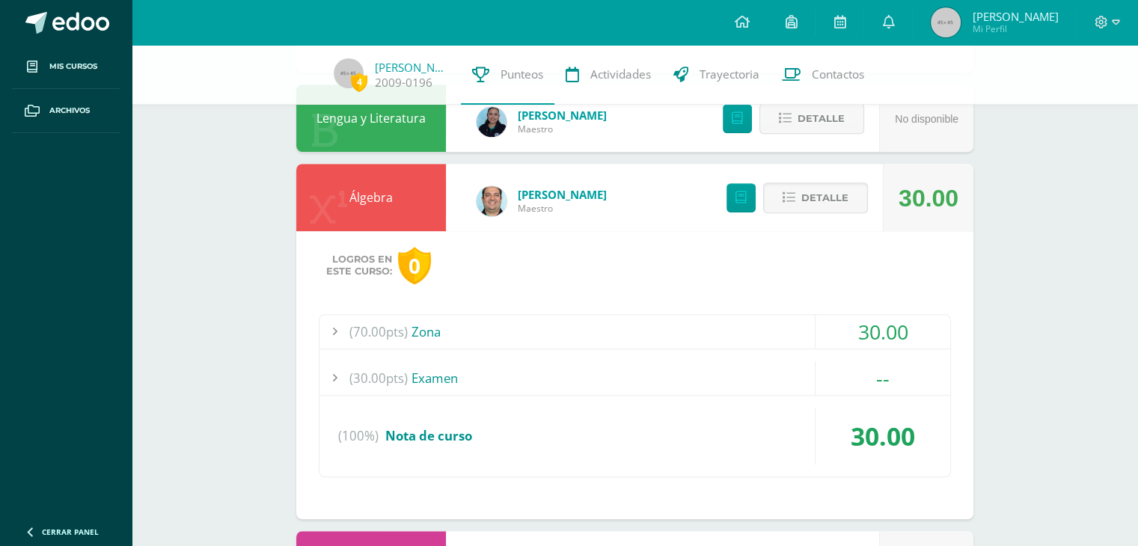
click at [425, 326] on div "(70.00pts) Zona" at bounding box center [635, 332] width 631 height 34
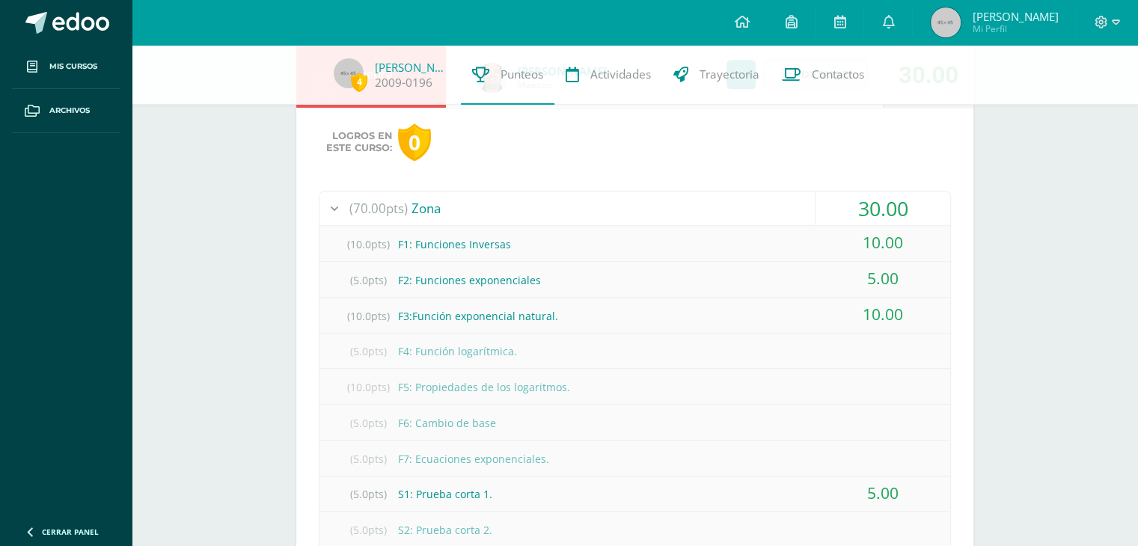
scroll to position [1064, 0]
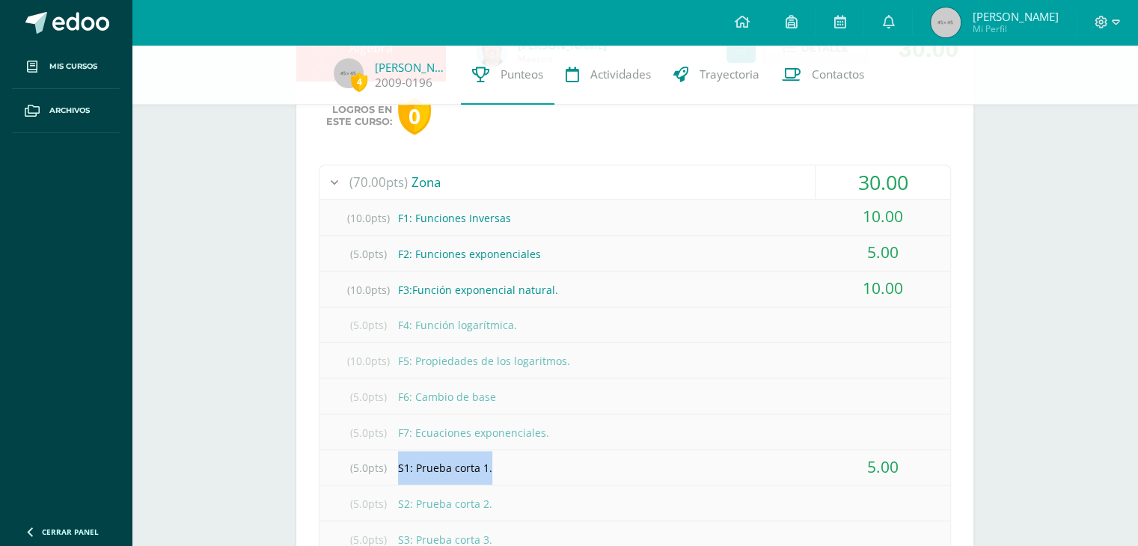
drag, startPoint x: 397, startPoint y: 461, endPoint x: 556, endPoint y: 452, distance: 158.9
click at [531, 452] on div "(5.0pts) S1: Prueba corta 1." at bounding box center [635, 468] width 631 height 34
drag, startPoint x: 909, startPoint y: 459, endPoint x: 924, endPoint y: 454, distance: 15.6
click at [924, 454] on div "5.00" at bounding box center [883, 468] width 135 height 34
click at [936, 451] on div "5.00" at bounding box center [883, 468] width 135 height 34
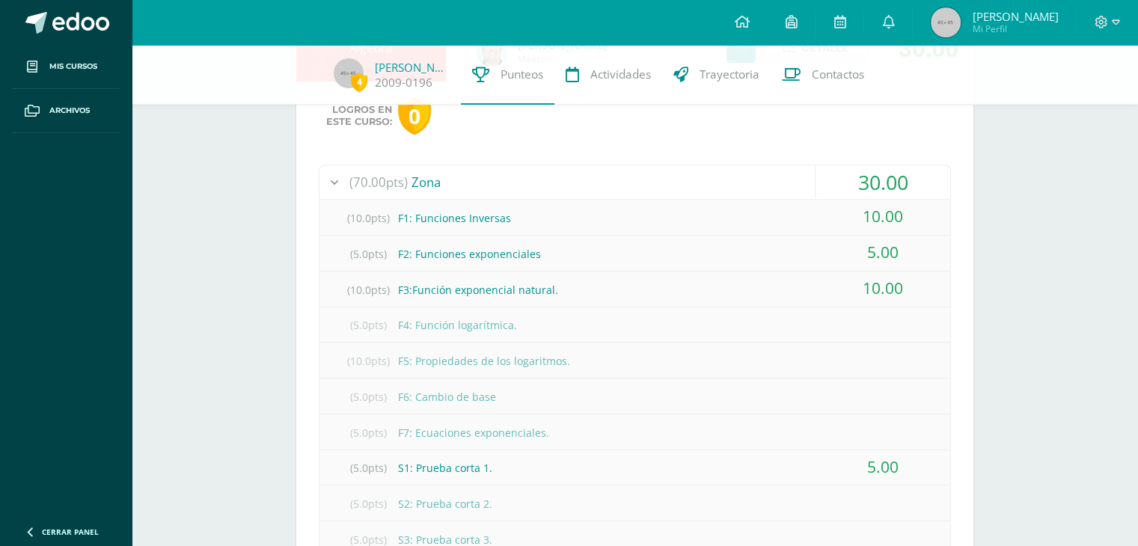
click at [907, 442] on div "(5.0pts) F7: Ecuaciones exponenciales." at bounding box center [635, 433] width 631 height 34
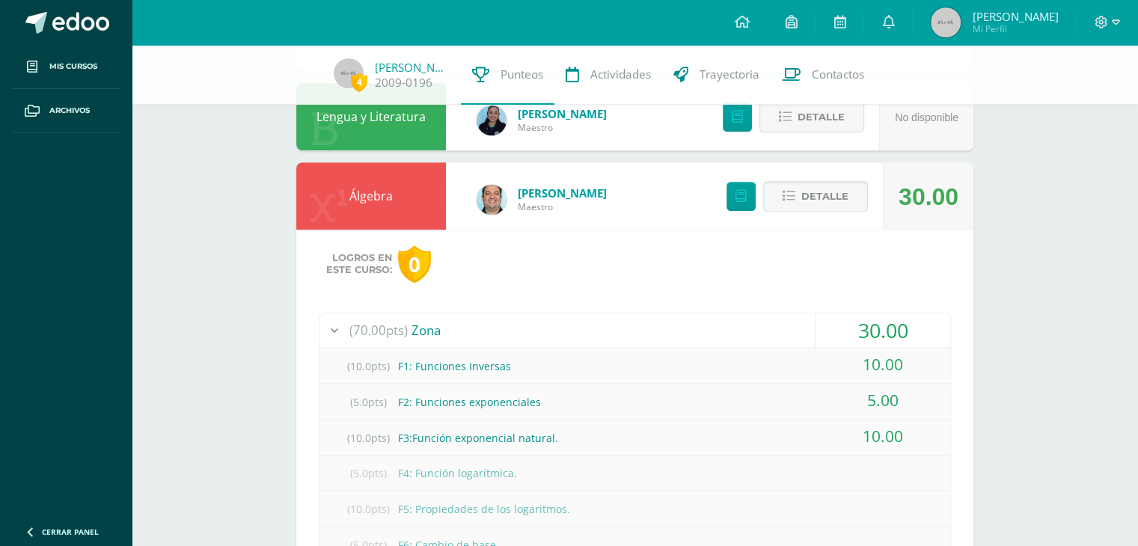
scroll to position [915, 0]
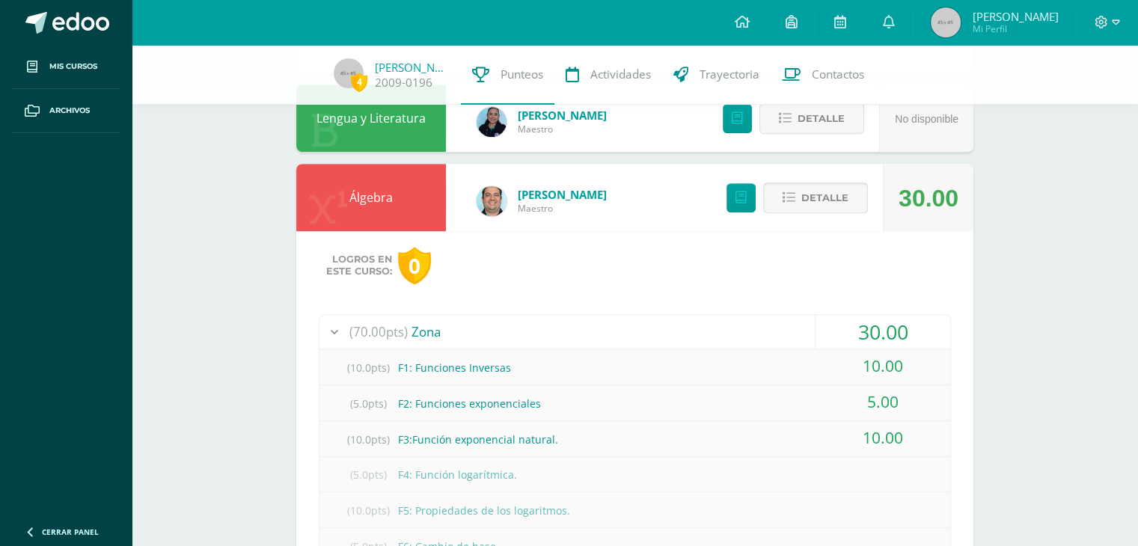
click at [816, 204] on span "Detalle" at bounding box center [825, 198] width 47 height 28
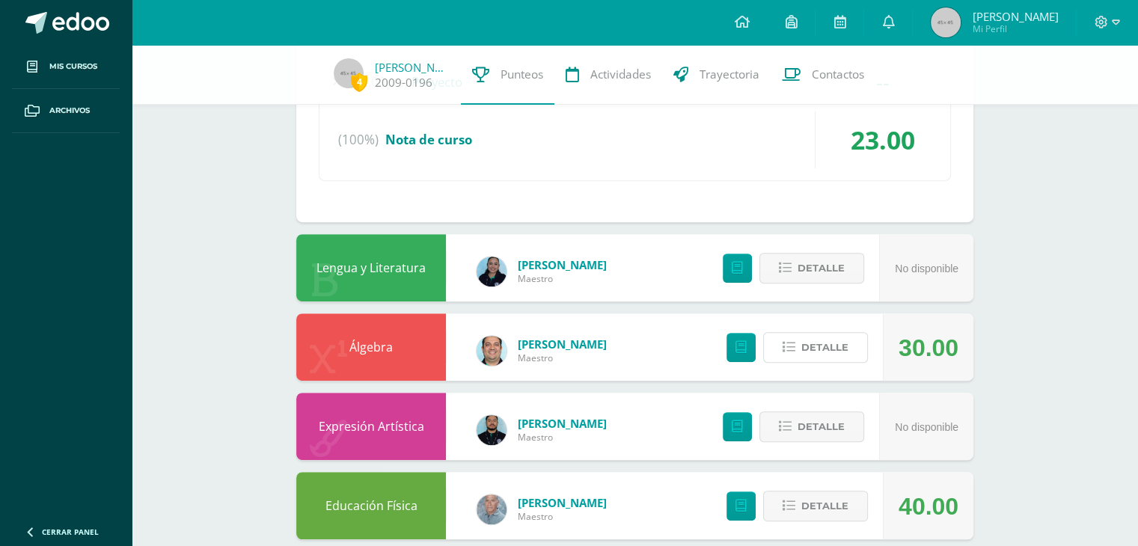
scroll to position [391, 0]
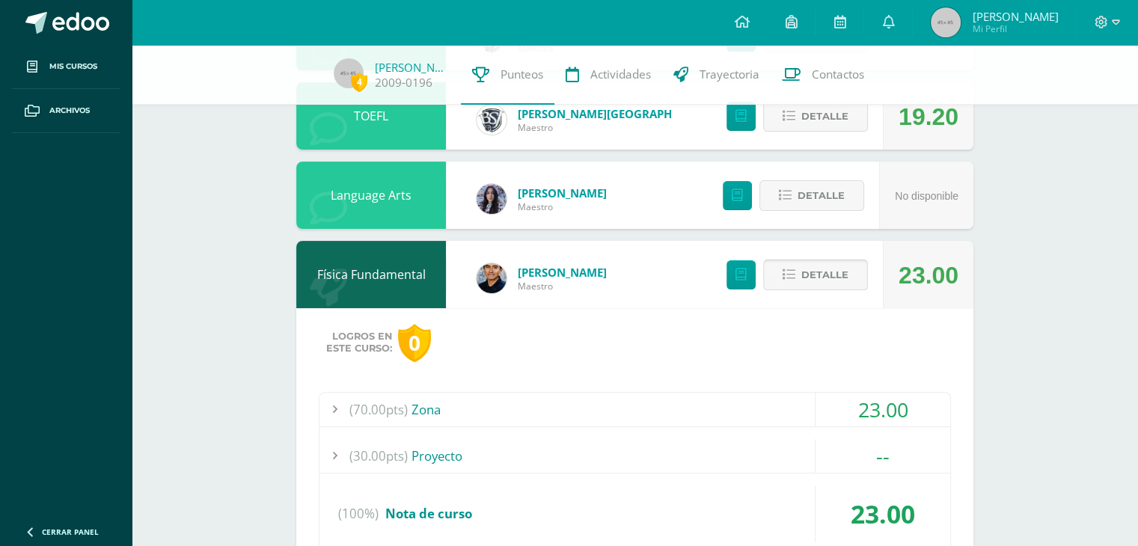
click at [820, 271] on span "Detalle" at bounding box center [825, 275] width 47 height 28
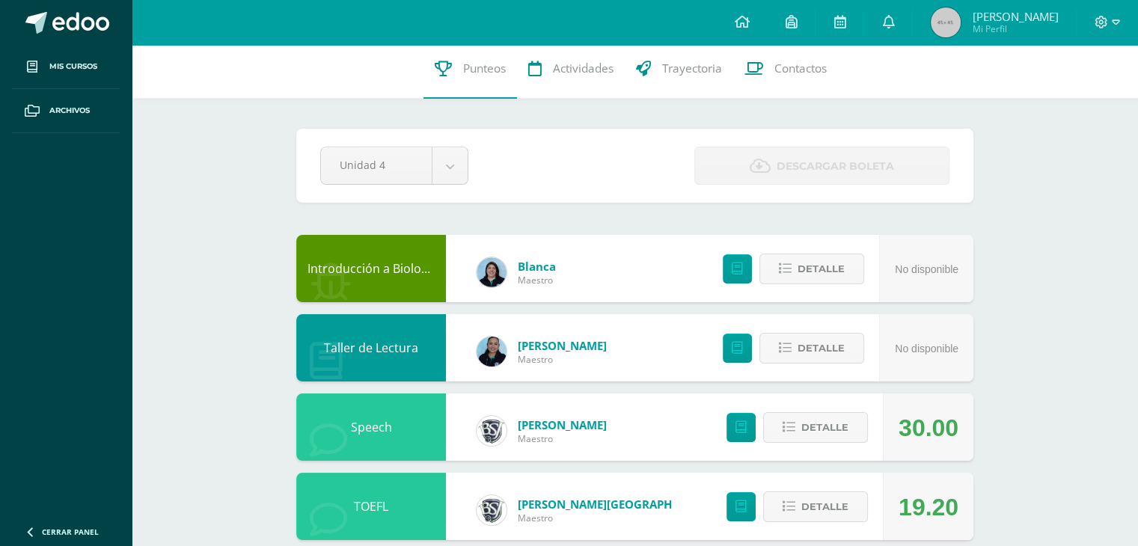
scroll to position [0, 0]
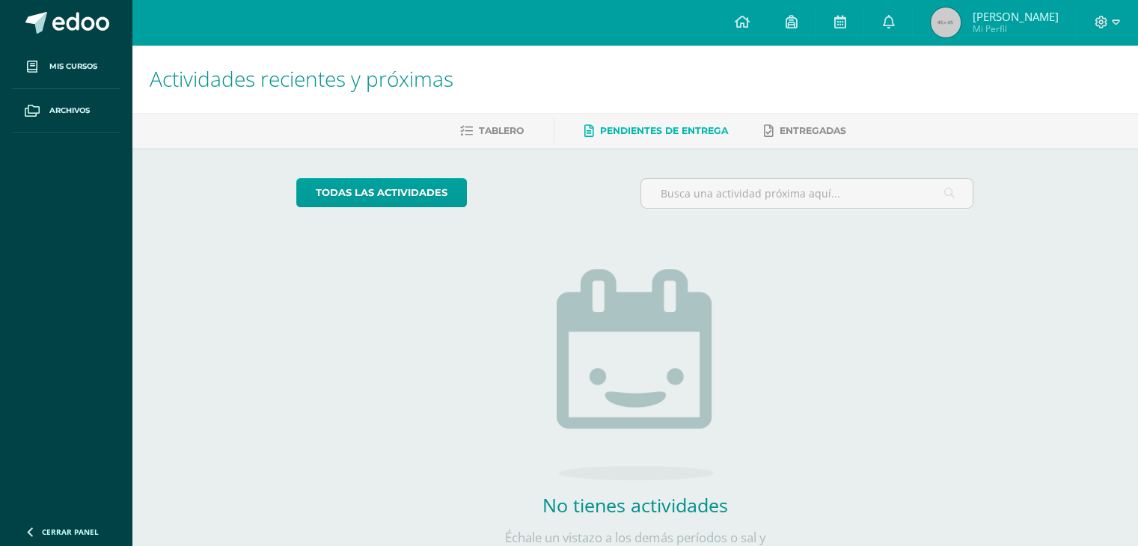
click at [994, 21] on span "[PERSON_NAME]" at bounding box center [1015, 16] width 86 height 15
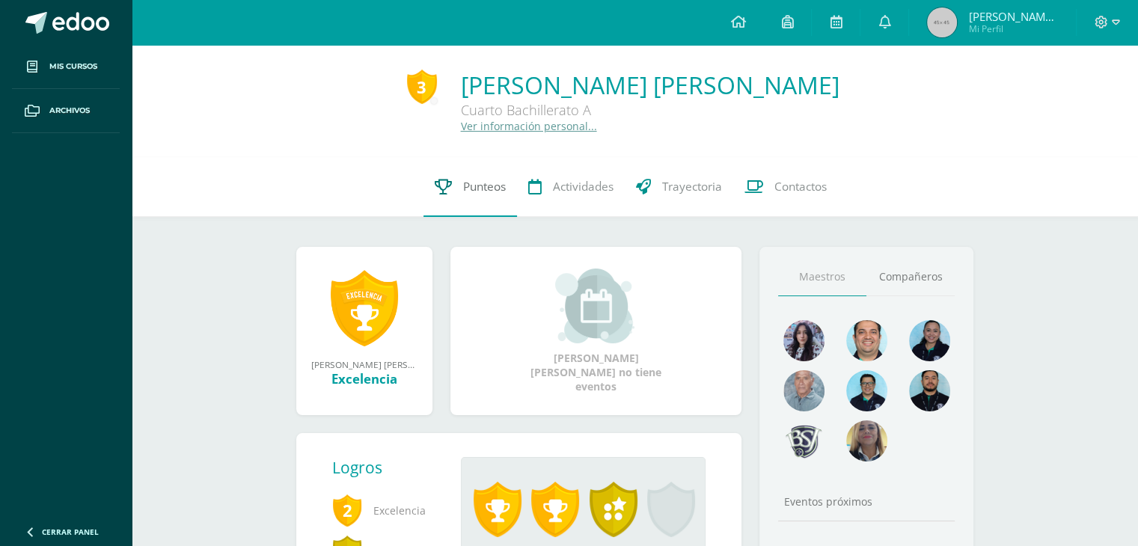
click at [449, 186] on link "Punteos" at bounding box center [471, 187] width 94 height 60
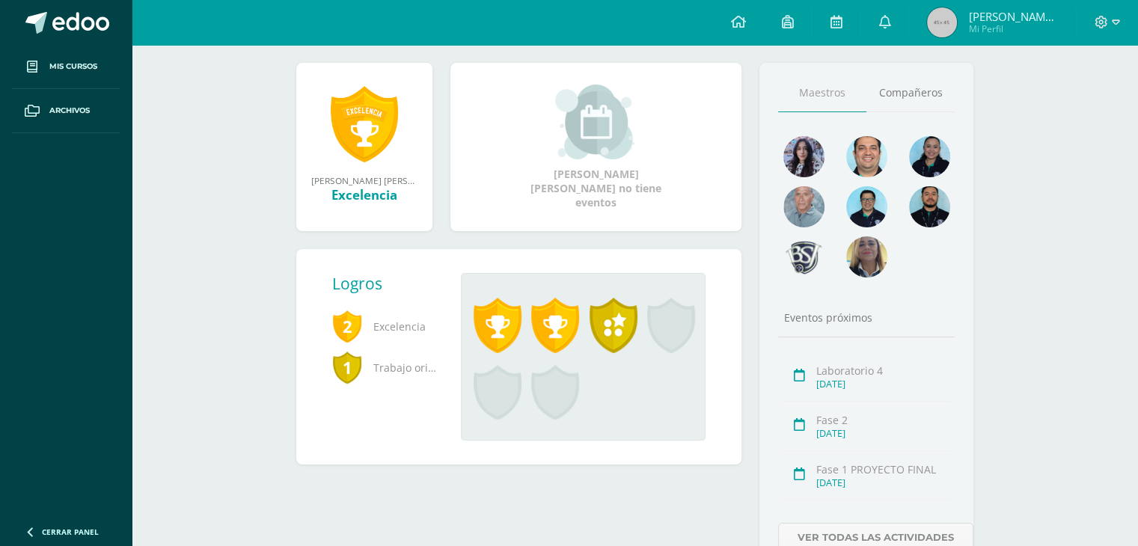
scroll to position [225, 0]
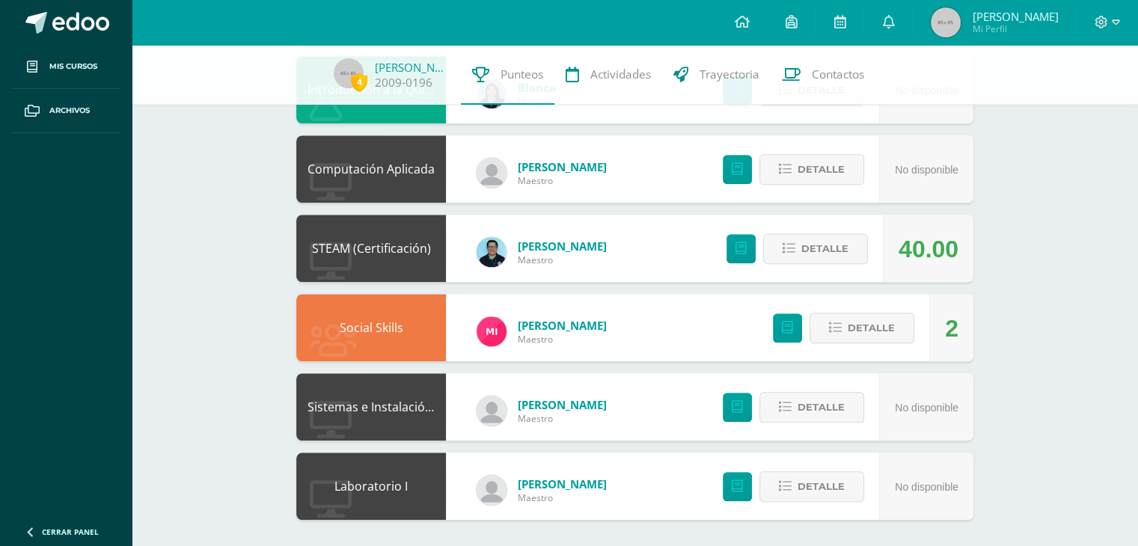
scroll to position [1214, 0]
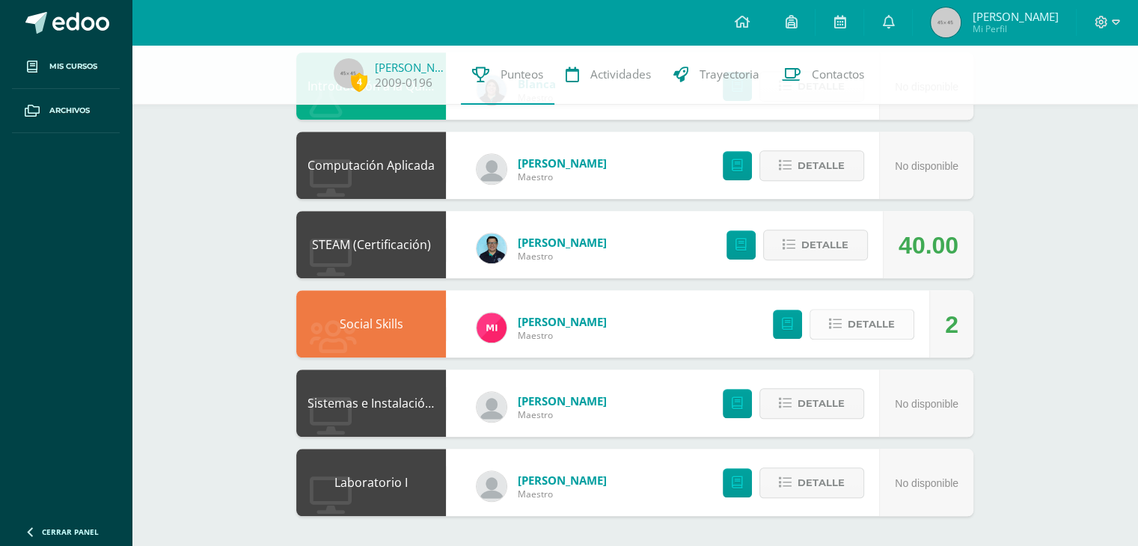
click at [829, 329] on button "Detalle" at bounding box center [862, 324] width 105 height 31
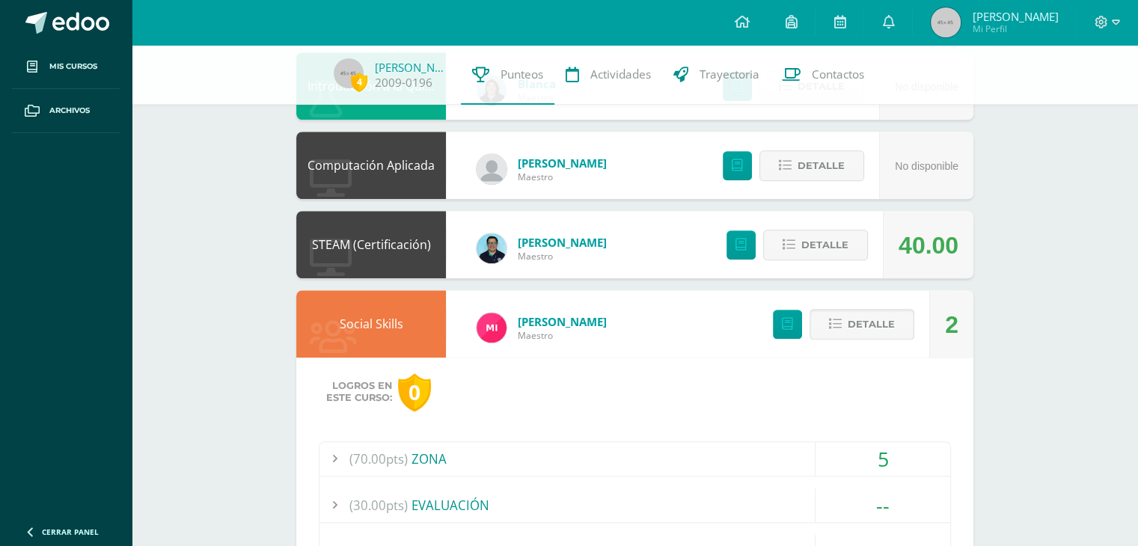
click at [830, 326] on icon at bounding box center [835, 324] width 13 height 13
